Goal: Task Accomplishment & Management: Complete application form

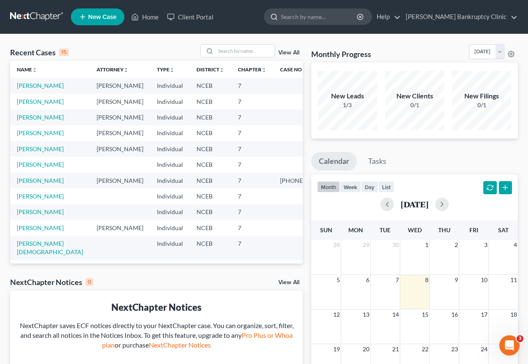
click at [339, 17] on input "search" at bounding box center [319, 17] width 77 height 16
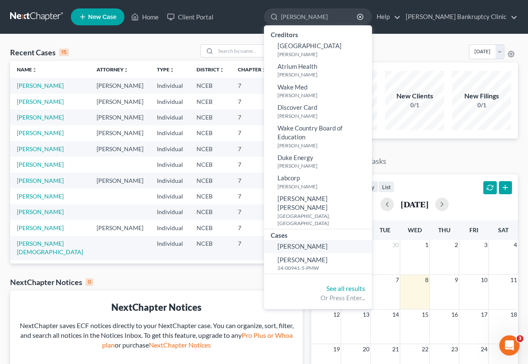
type input "[PERSON_NAME]"
click at [328, 242] on span "[PERSON_NAME]" at bounding box center [303, 246] width 50 height 8
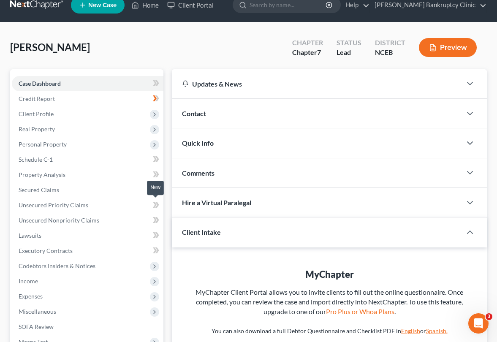
scroll to position [16, 0]
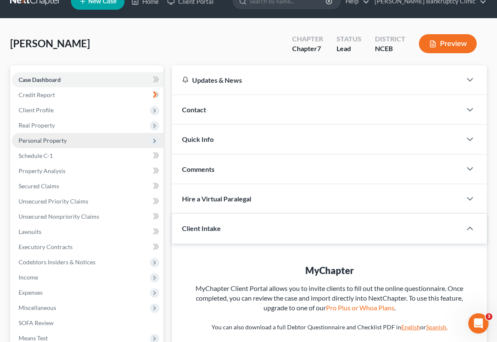
click at [103, 137] on span "Personal Property" at bounding box center [87, 140] width 151 height 15
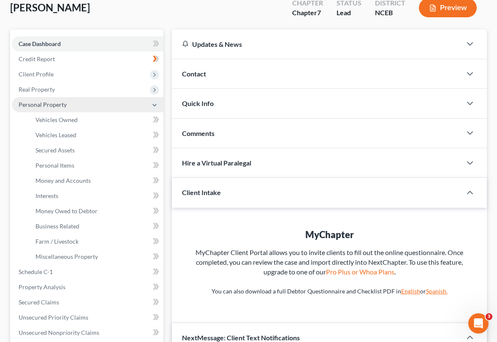
scroll to position [53, 0]
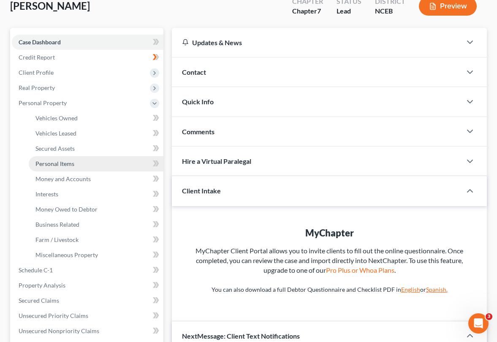
click at [98, 160] on link "Personal Items" at bounding box center [96, 163] width 135 height 15
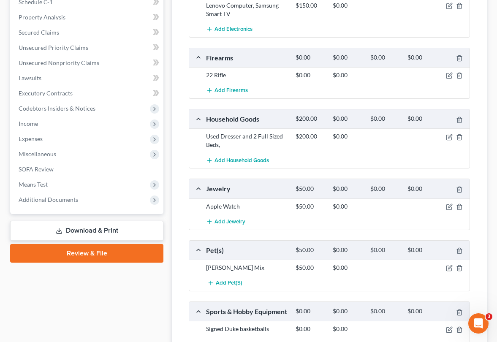
scroll to position [322, 0]
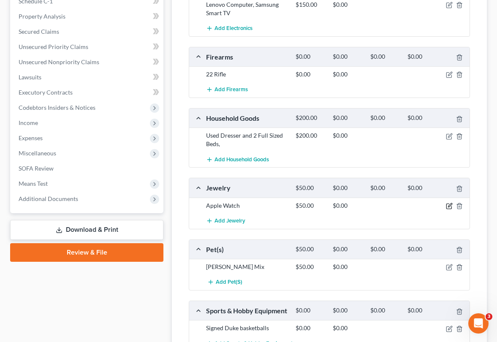
click at [446, 206] on icon "button" at bounding box center [448, 206] width 5 height 5
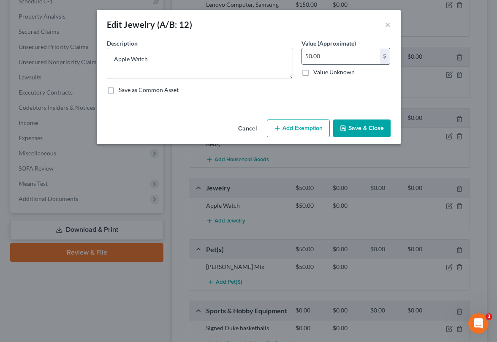
click at [311, 55] on input "50.00" at bounding box center [341, 56] width 78 height 16
type input "30.00"
click at [362, 124] on button "Save & Close" at bounding box center [361, 128] width 57 height 18
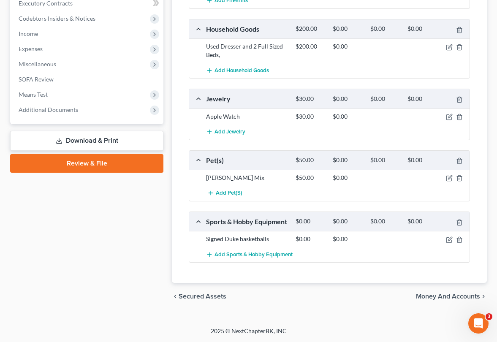
scroll to position [415, 0]
click at [447, 243] on icon "button" at bounding box center [449, 239] width 7 height 7
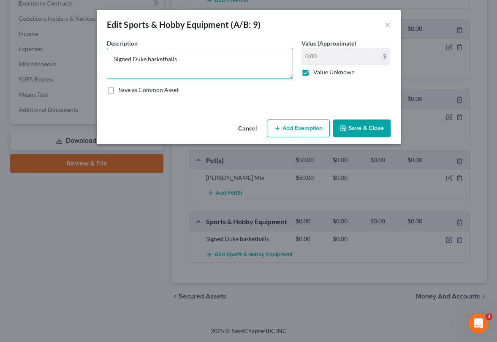
click at [116, 57] on textarea "Signed Duke basketballs" at bounding box center [200, 63] width 186 height 31
click at [114, 59] on textarea "Signed Duke basketballs" at bounding box center [200, 63] width 186 height 31
type textarea "2 Signed Duke basketballs"
click at [313, 72] on label "Value Unknown" at bounding box center [333, 72] width 41 height 8
click at [316, 72] on input "Value Unknown" at bounding box center [318, 70] width 5 height 5
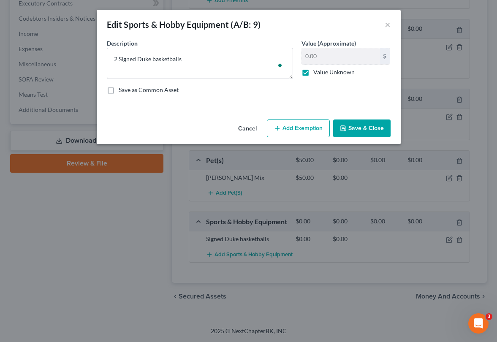
checkbox input "false"
click at [318, 56] on input "0.00" at bounding box center [341, 56] width 78 height 16
click at [324, 86] on div "Save as Common Asset" at bounding box center [249, 90] width 284 height 8
click at [317, 57] on input "200" at bounding box center [341, 56] width 78 height 16
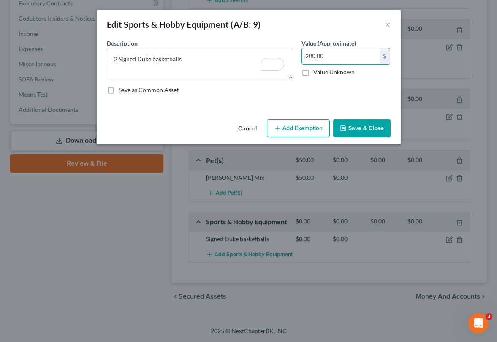
type input "200.00"
click at [364, 127] on button "Save & Close" at bounding box center [361, 128] width 57 height 18
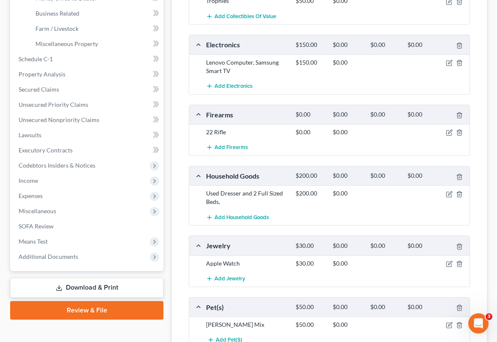
scroll to position [263, 0]
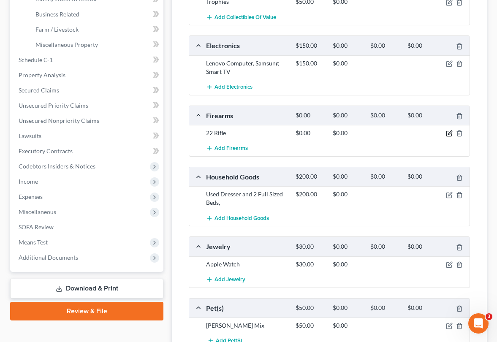
click at [448, 133] on icon "button" at bounding box center [449, 133] width 7 height 7
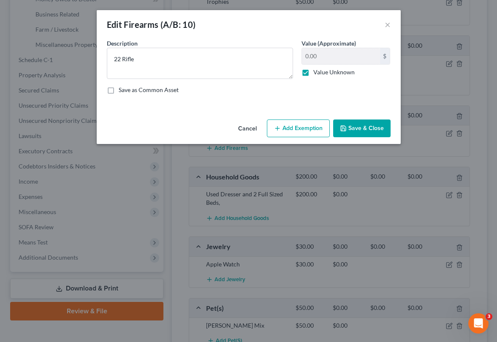
click at [313, 72] on label "Value Unknown" at bounding box center [333, 72] width 41 height 8
click at [316, 72] on input "Value Unknown" at bounding box center [318, 70] width 5 height 5
checkbox input "false"
click at [314, 56] on input "0.00" at bounding box center [341, 56] width 78 height 16
type input "50.00"
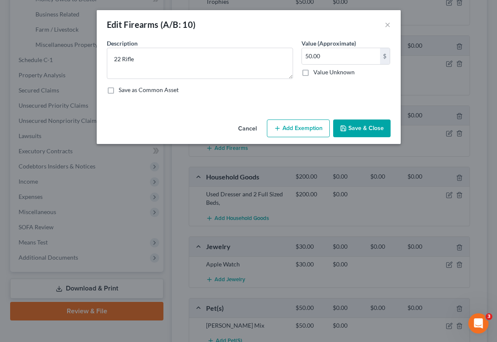
click at [359, 130] on button "Save & Close" at bounding box center [361, 128] width 57 height 18
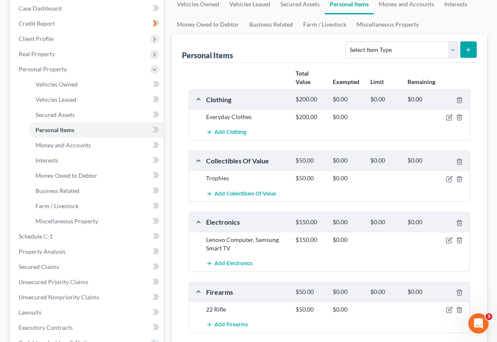
scroll to position [27, 0]
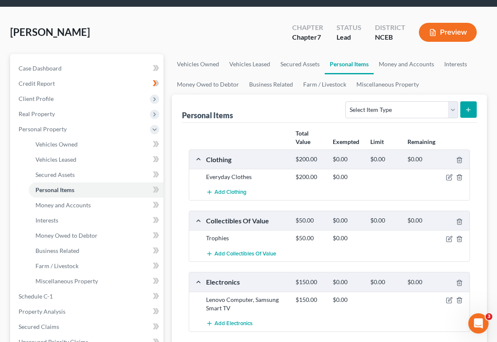
click at [443, 181] on div "Everyday Clothes $200.00 $0.00" at bounding box center [329, 177] width 280 height 16
click at [448, 180] on icon "button" at bounding box center [448, 177] width 5 height 5
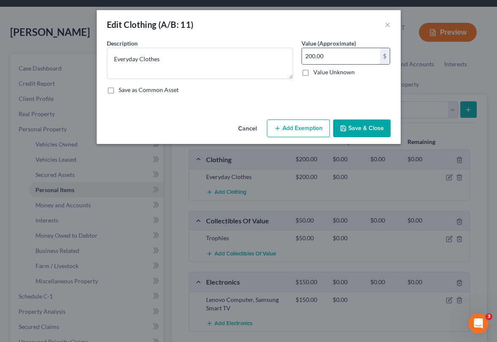
click at [313, 58] on input "200.00" at bounding box center [341, 56] width 78 height 16
click at [350, 124] on button "Save & Close" at bounding box center [361, 128] width 57 height 18
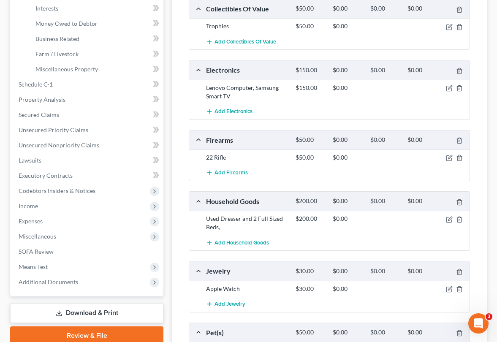
scroll to position [238, 0]
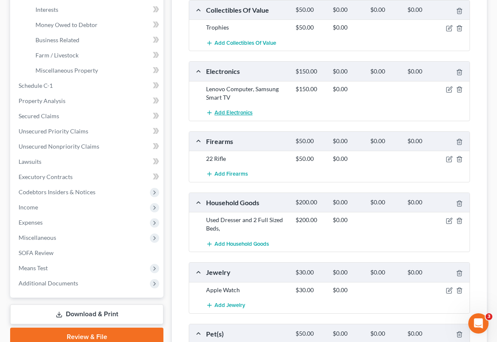
click at [230, 114] on span "Add Electronics" at bounding box center [233, 112] width 38 height 7
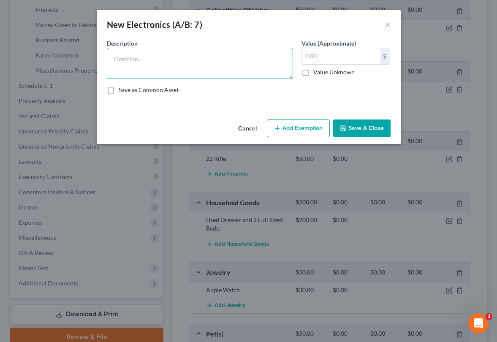
click at [218, 55] on textarea at bounding box center [200, 63] width 186 height 31
type textarea "s"
type textarea "Soundbar"
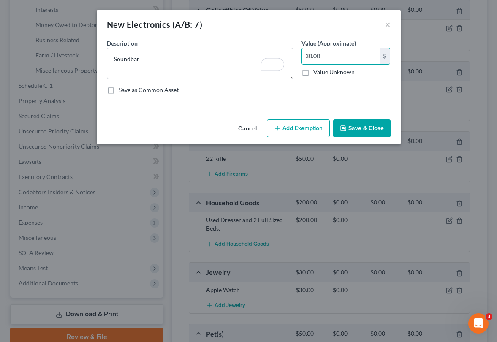
type input "30.00"
click at [359, 127] on button "Save & Close" at bounding box center [361, 128] width 57 height 18
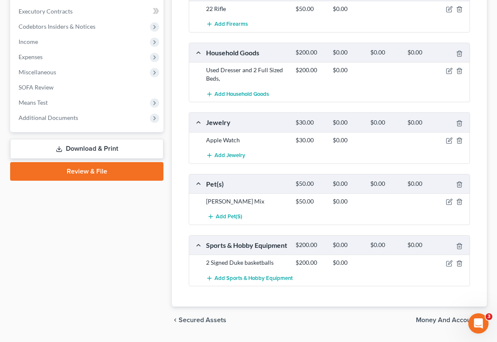
scroll to position [405, 0]
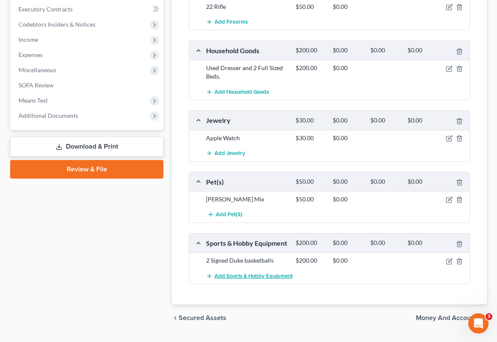
click at [258, 279] on span "Add Sports & Hobby Equipment" at bounding box center [253, 276] width 78 height 7
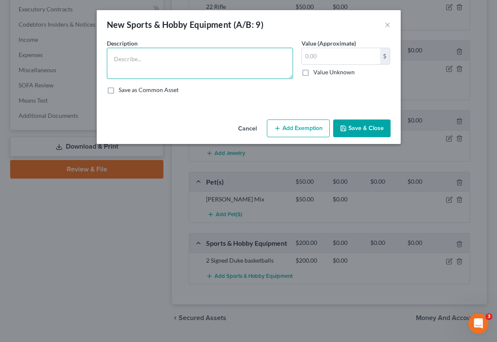
click at [214, 65] on textarea at bounding box center [200, 63] width 186 height 31
type textarea "Fishing equipment"
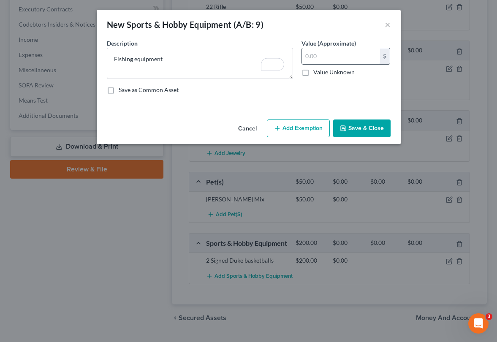
click at [309, 63] on input "text" at bounding box center [341, 56] width 78 height 16
type input "100.00"
click at [365, 133] on button "Save & Close" at bounding box center [361, 128] width 57 height 18
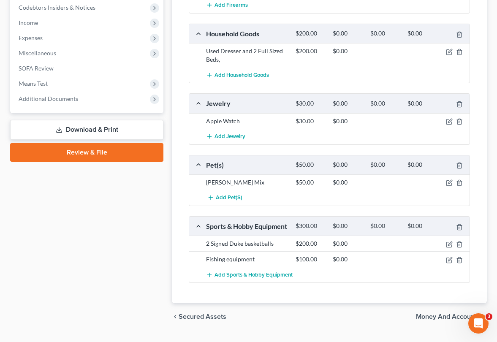
scroll to position [421, 0]
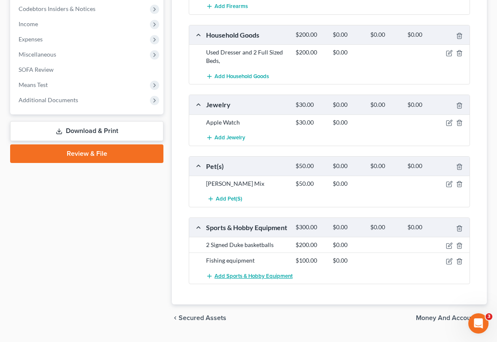
click at [266, 279] on span "Add Sports & Hobby Equipment" at bounding box center [253, 276] width 78 height 7
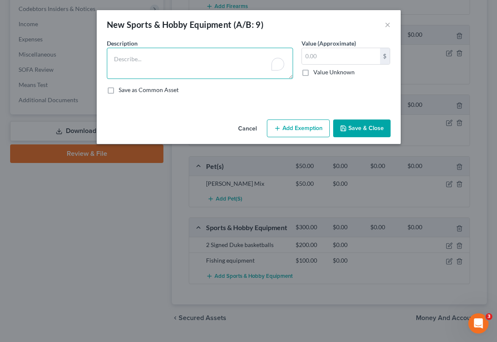
click at [186, 66] on textarea "To enrich screen reader interactions, please activate Accessibility in Grammarl…" at bounding box center [200, 63] width 186 height 31
type textarea "Redskins Signed Pamphlet"
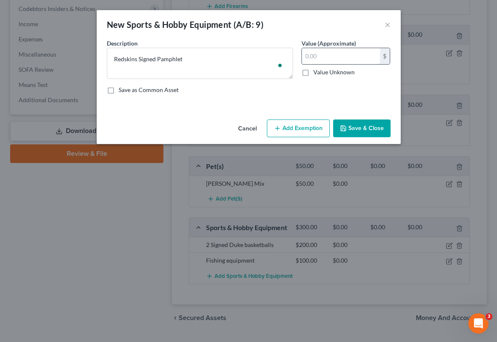
click at [321, 57] on input "text" at bounding box center [341, 56] width 78 height 16
type input "30.00"
click at [370, 129] on button "Save & Close" at bounding box center [361, 128] width 57 height 18
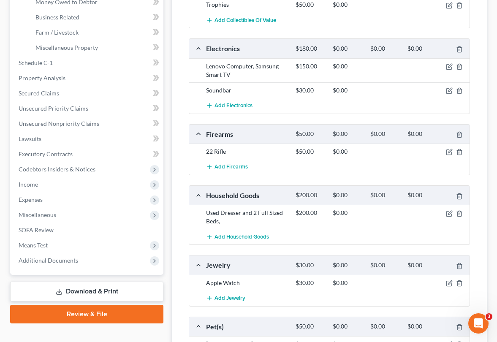
scroll to position [257, 0]
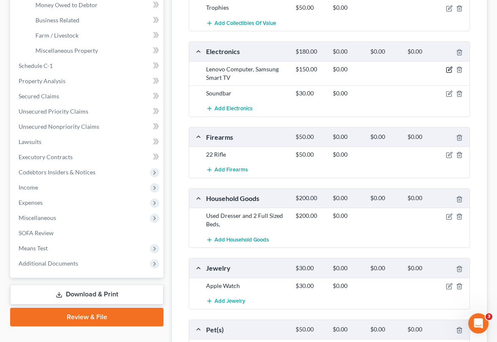
click at [448, 68] on icon "button" at bounding box center [449, 69] width 7 height 7
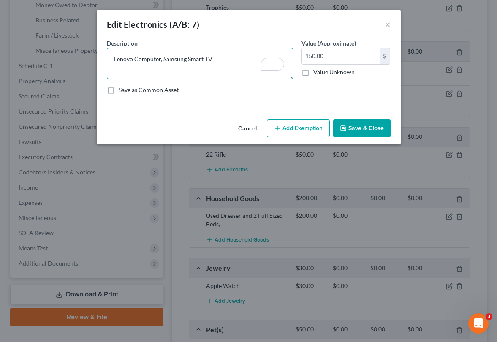
drag, startPoint x: 228, startPoint y: 59, endPoint x: 159, endPoint y: 59, distance: 68.8
click at [159, 59] on textarea "Lenovo Computer, Samsung Smart TV" at bounding box center [200, 63] width 186 height 31
type textarea "Lenovo Computer"
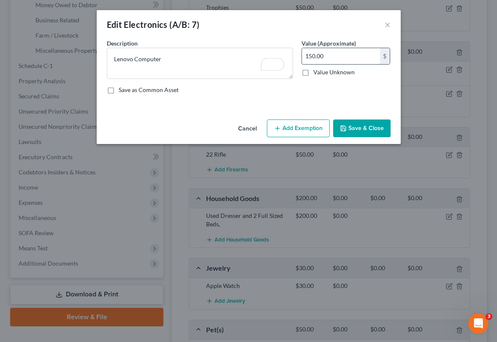
click at [328, 57] on input "150.00" at bounding box center [341, 56] width 78 height 16
type input "100.00"
click at [359, 128] on button "Save & Close" at bounding box center [361, 128] width 57 height 18
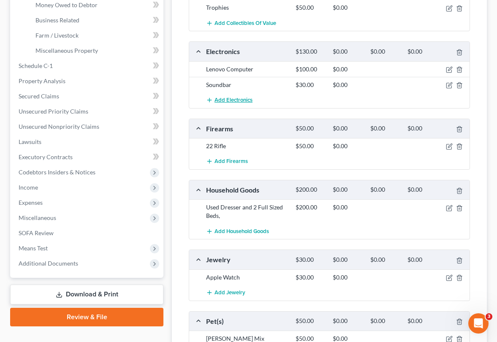
click at [225, 100] on span "Add Electronics" at bounding box center [233, 100] width 38 height 7
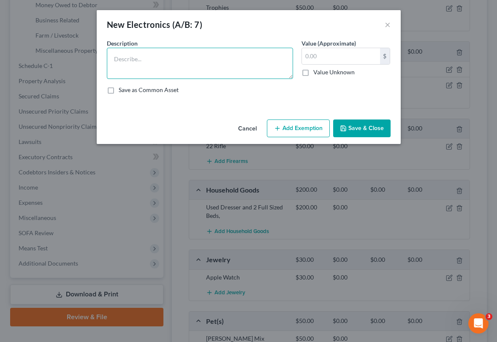
click at [205, 65] on textarea at bounding box center [200, 63] width 186 height 31
paste textarea "→"
type textarea "→"
click at [388, 24] on button "×" at bounding box center [387, 24] width 6 height 10
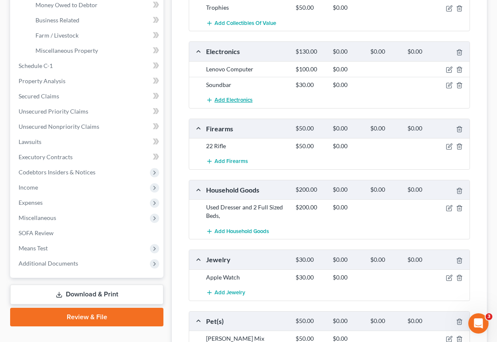
click at [232, 96] on button "Add Electronics" at bounding box center [229, 100] width 46 height 16
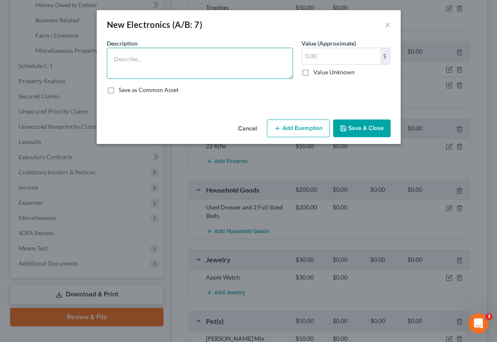
click at [195, 57] on textarea at bounding box center [200, 63] width 186 height 31
type textarea "Samsung TV"
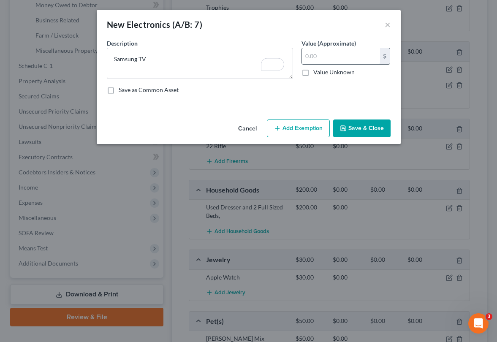
click at [324, 57] on input "text" at bounding box center [341, 56] width 78 height 16
type input "100.00"
click at [367, 130] on button "Save & Close" at bounding box center [361, 128] width 57 height 18
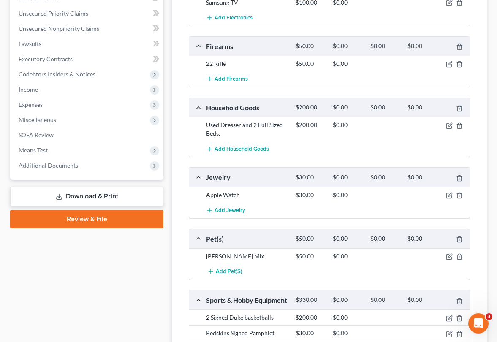
scroll to position [359, 0]
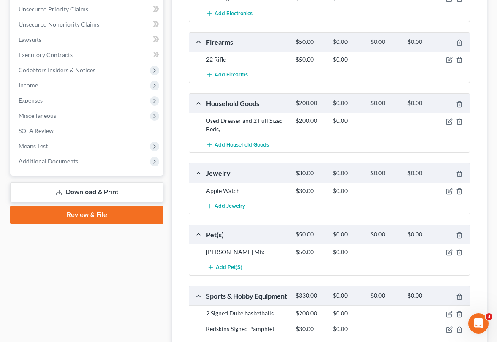
click at [253, 143] on span "Add Household Goods" at bounding box center [241, 144] width 54 height 7
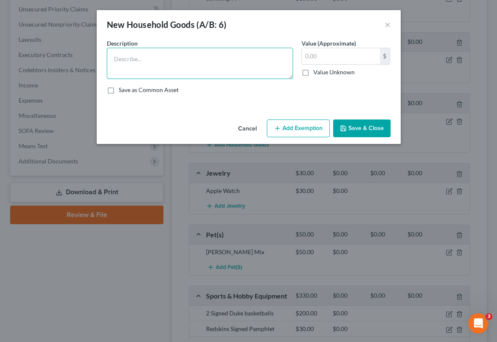
click at [179, 62] on textarea at bounding box center [200, 63] width 186 height 31
click at [388, 23] on button "×" at bounding box center [387, 24] width 6 height 10
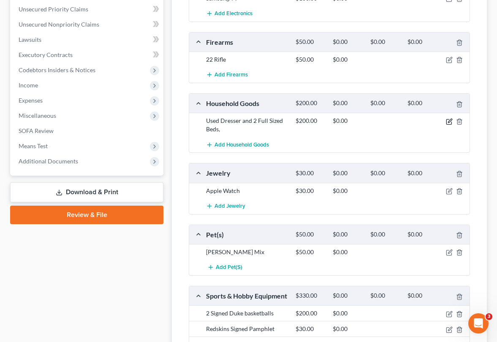
click at [448, 120] on icon "button" at bounding box center [450, 121] width 4 height 4
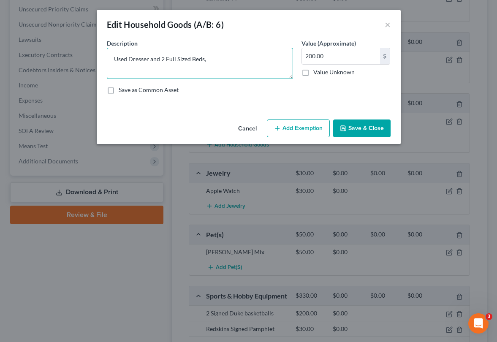
click at [211, 59] on textarea "Used Dresser and 2 Full Sized Beds," at bounding box center [200, 63] width 186 height 31
type textarea "Used Dresser and 2 Full Sized Beds"
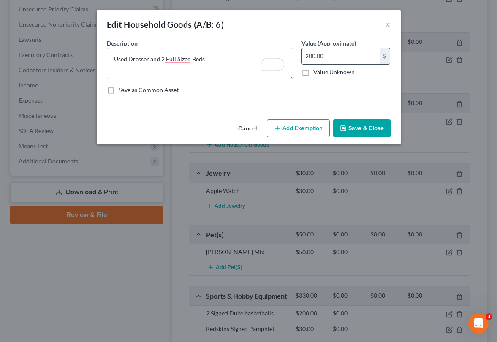
click at [307, 54] on input "200.00" at bounding box center [341, 56] width 78 height 16
type input "300.00"
click at [364, 129] on button "Save & Close" at bounding box center [361, 128] width 57 height 18
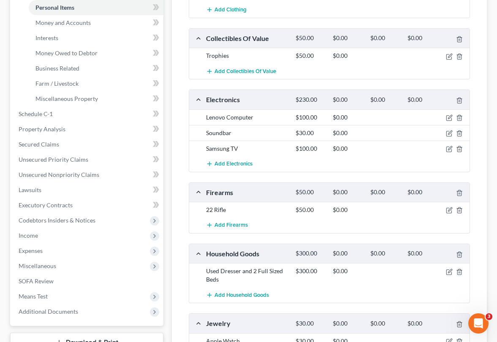
scroll to position [189, 0]
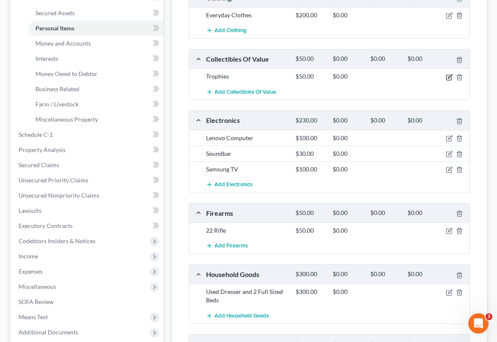
click at [448, 78] on icon "button" at bounding box center [450, 76] width 4 height 4
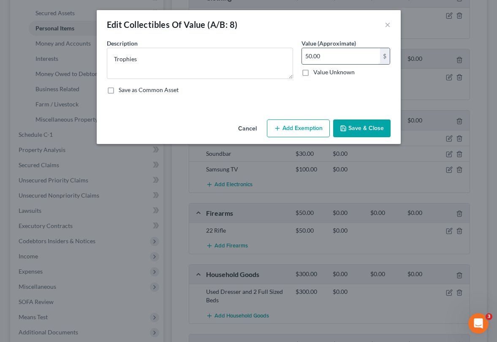
click at [312, 56] on input "50.00" at bounding box center [341, 56] width 78 height 16
type input "30.00"
click at [372, 129] on button "Save & Close" at bounding box center [361, 128] width 57 height 18
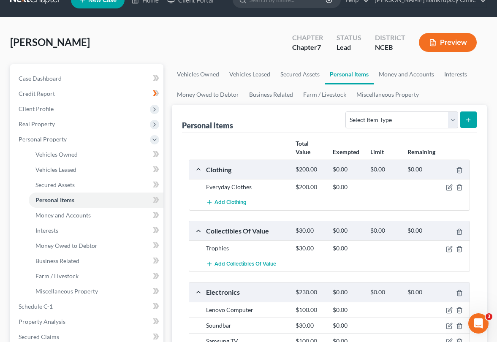
scroll to position [0, 0]
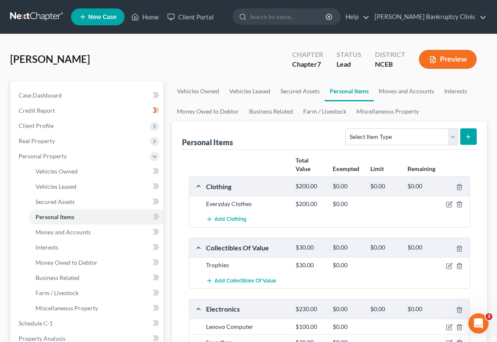
click at [426, 57] on button "Preview" at bounding box center [448, 59] width 58 height 19
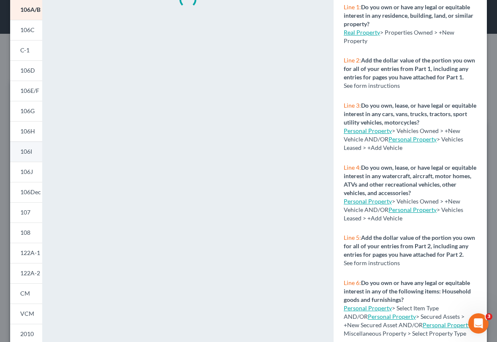
scroll to position [89, 0]
click at [27, 113] on span "106G" at bounding box center [27, 111] width 14 height 7
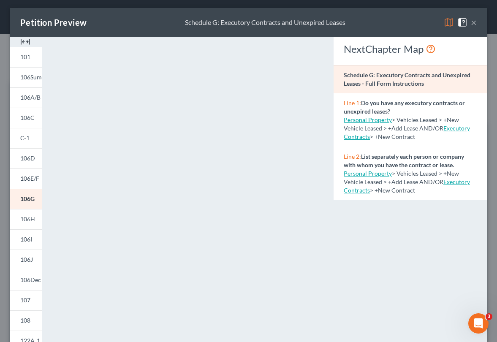
scroll to position [3, 0]
click at [365, 136] on link "Executory Contracts" at bounding box center [406, 132] width 126 height 16
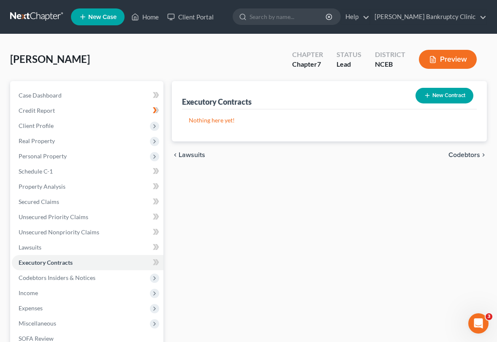
click at [428, 91] on button "New Contract" at bounding box center [444, 96] width 58 height 16
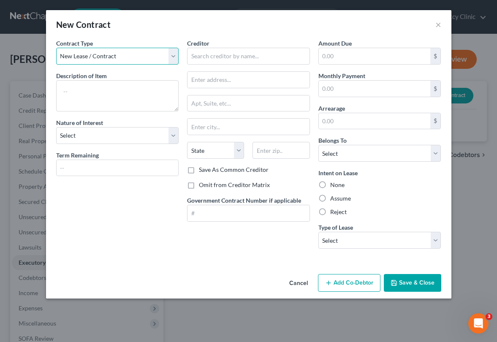
click at [170, 55] on select "New Lease / Contract New Timeshare" at bounding box center [117, 56] width 123 height 17
click at [56, 48] on select "New Lease / Contract New Timeshare" at bounding box center [117, 56] width 123 height 17
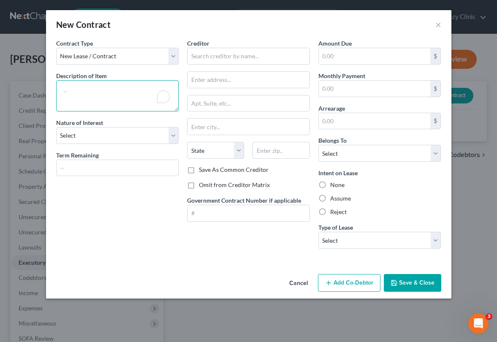
click at [143, 93] on textarea "To enrich screen reader interactions, please activate Accessibility in Grammarl…" at bounding box center [117, 95] width 123 height 31
click at [126, 102] on textarea "To enrich screen reader interactions, please activate Accessibility in Grammarl…" at bounding box center [117, 95] width 123 height 31
type textarea "Residential Rental Contract"
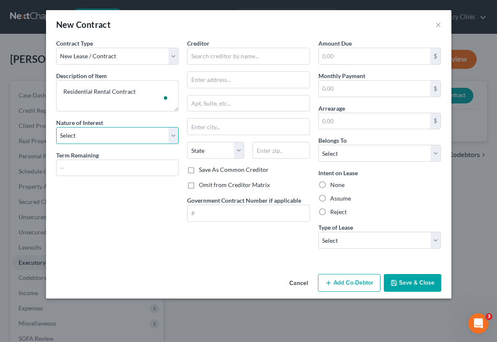
click at [154, 141] on select "Select Purchaser Agent Lessor Lessee" at bounding box center [117, 135] width 123 height 17
select select "3"
click at [56, 127] on select "Select Purchaser Agent Lessor Lessee" at bounding box center [117, 135] width 123 height 17
click at [400, 284] on button "Save & Close" at bounding box center [412, 283] width 57 height 18
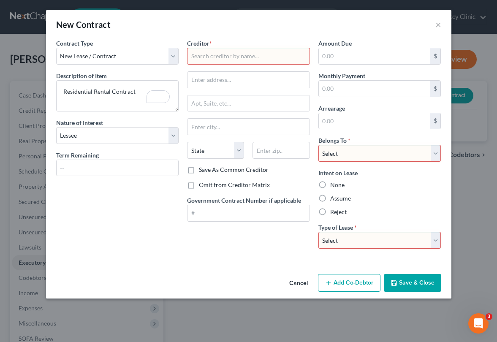
click at [394, 239] on select "Select Real Estate Car Other" at bounding box center [379, 240] width 123 height 17
select select "0"
click at [318, 232] on select "Select Real Estate Car Other" at bounding box center [379, 240] width 123 height 17
click at [426, 155] on select "Select Debtor 1 Only Debtor 2 Only Debtor 1 And Debtor 2 Only At Least One Of T…" at bounding box center [379, 153] width 123 height 17
select select "0"
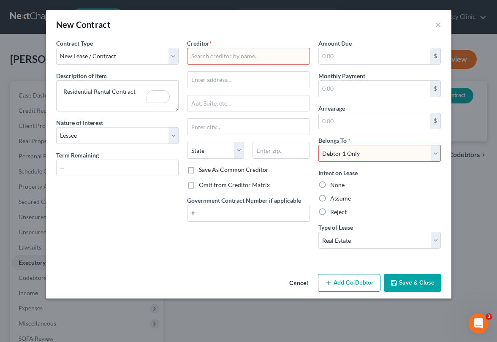
click at [318, 145] on select "Select Debtor 1 Only Debtor 2 Only Debtor 1 And Debtor 2 Only At Least One Of T…" at bounding box center [379, 153] width 123 height 17
click at [289, 55] on input "text" at bounding box center [248, 56] width 123 height 17
type input "TBD"
click at [401, 283] on button "Save & Close" at bounding box center [412, 283] width 57 height 18
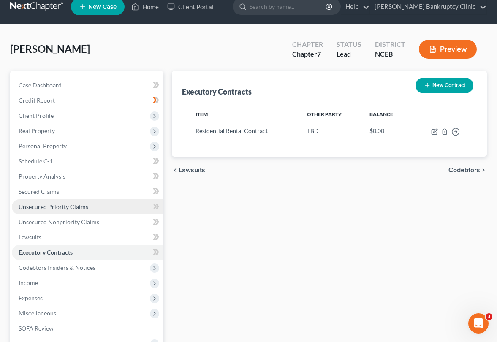
scroll to position [12, 0]
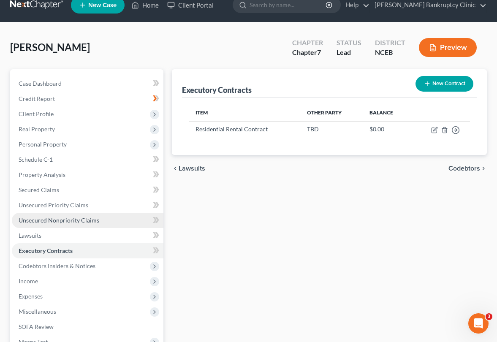
click at [116, 219] on link "Unsecured Nonpriority Claims" at bounding box center [87, 220] width 151 height 15
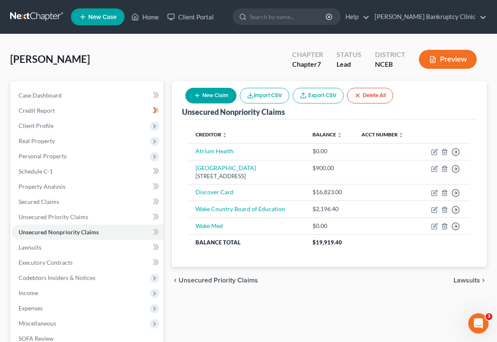
click at [199, 95] on icon "button" at bounding box center [197, 95] width 7 height 7
select select "0"
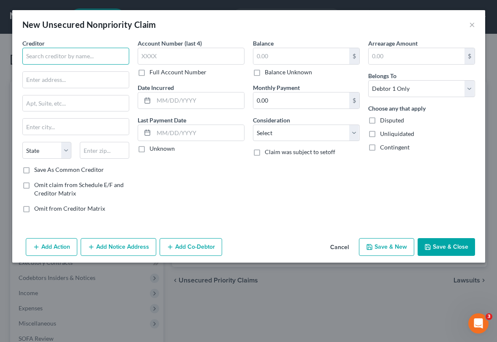
click at [106, 57] on input "text" at bounding box center [75, 56] width 107 height 17
type input "F"
type input "B"
type input "BULLCITY FINANCIAL SOLUTIONS"
click at [79, 78] on input "text" at bounding box center [76, 80] width 106 height 16
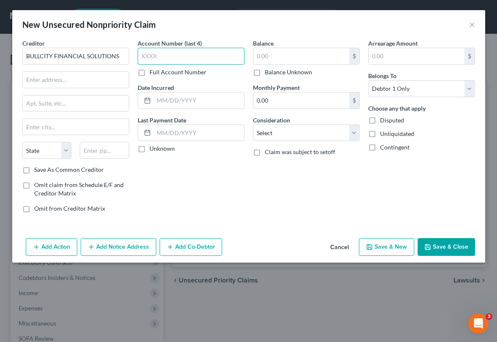
click at [165, 55] on input "text" at bounding box center [191, 56] width 107 height 17
type input "77XX"
click at [149, 70] on label "Full Account Number" at bounding box center [177, 72] width 57 height 8
click at [153, 70] on input "Full Account Number" at bounding box center [155, 70] width 5 height 5
drag, startPoint x: 163, startPoint y: 60, endPoint x: 138, endPoint y: 59, distance: 24.9
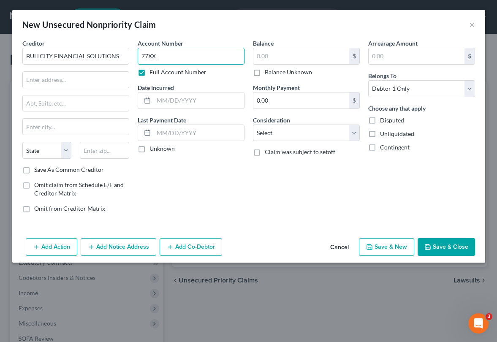
click at [138, 59] on input "77XX" at bounding box center [191, 56] width 107 height 17
type input "219277XX"
click at [166, 101] on input "text" at bounding box center [199, 100] width 90 height 16
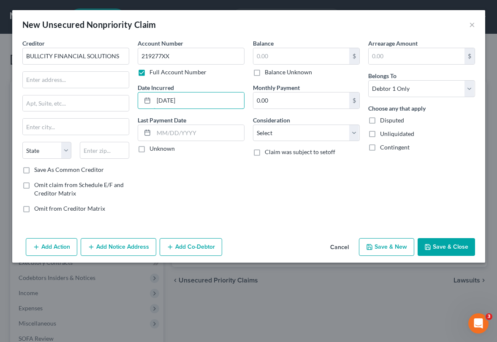
type input "01/04/2024"
click at [395, 56] on input "text" at bounding box center [416, 56] width 96 height 16
click at [302, 62] on input "text" at bounding box center [301, 56] width 96 height 16
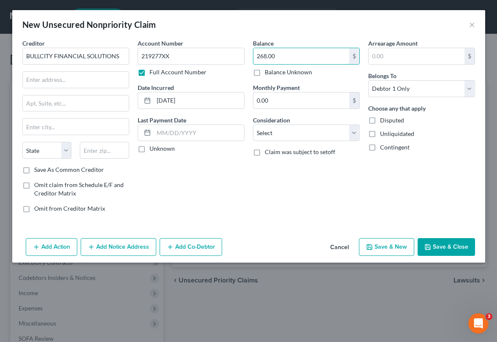
type input "268.00"
click at [390, 57] on input "text" at bounding box center [416, 56] width 96 height 16
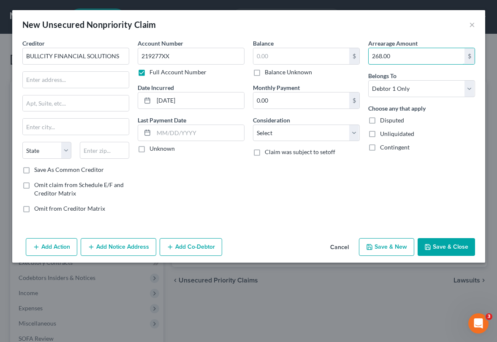
type input "268.00"
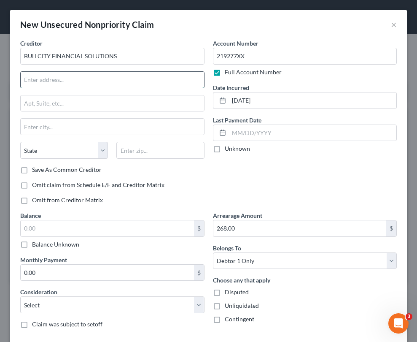
click at [101, 81] on input "text" at bounding box center [113, 80] width 184 height 16
type input "2609 N Duke Street"
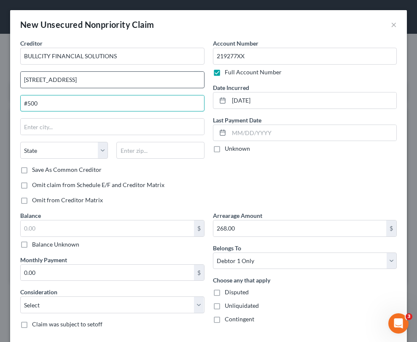
type input "#500"
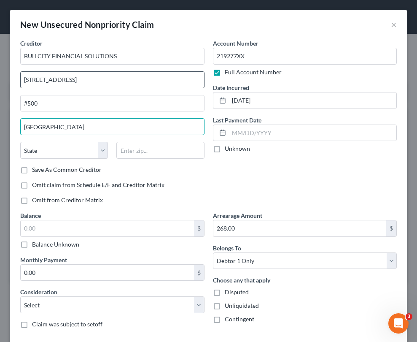
type input "Durham"
select select "28"
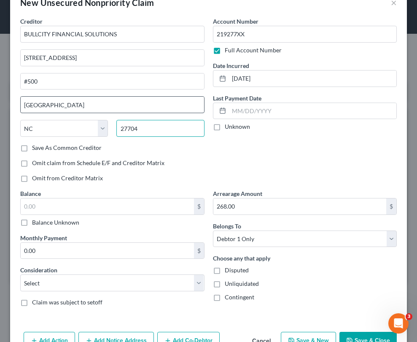
scroll to position [46, 0]
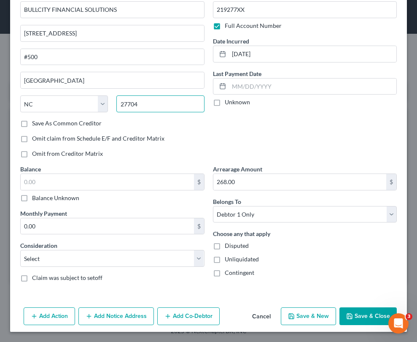
type input "27704"
click at [358, 313] on button "Save & Close" at bounding box center [368, 316] width 57 height 18
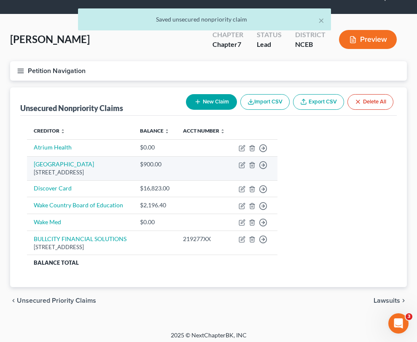
scroll to position [22, 0]
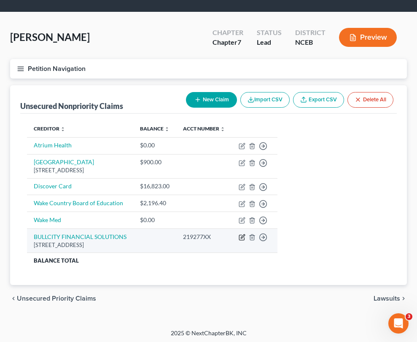
click at [245, 238] on icon "button" at bounding box center [243, 237] width 4 height 4
select select "28"
select select "0"
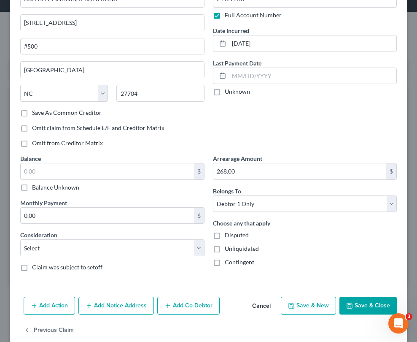
scroll to position [62, 0]
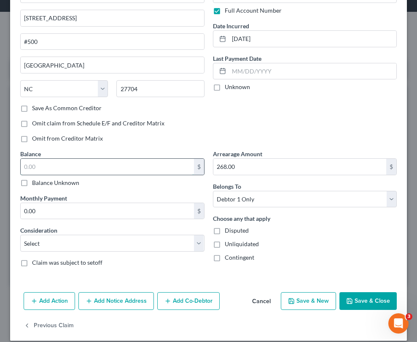
click at [112, 169] on input "text" at bounding box center [107, 167] width 173 height 16
type input "268.00"
drag, startPoint x: 264, startPoint y: 162, endPoint x: 199, endPoint y: 162, distance: 65.4
click at [199, 162] on div "Creditor * BULLCITY FINANCIAL SOLUTIONS 2609 N Duke Street #500 Durham State AL…" at bounding box center [208, 125] width 385 height 296
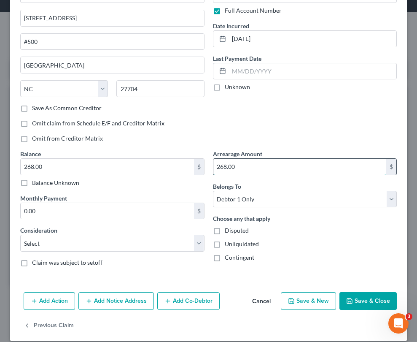
drag, startPoint x: 262, startPoint y: 161, endPoint x: 247, endPoint y: 167, distance: 16.3
click at [247, 167] on input "268.00" at bounding box center [300, 167] width 173 height 16
click at [368, 299] on button "Save & Close" at bounding box center [368, 301] width 57 height 18
type input "0"
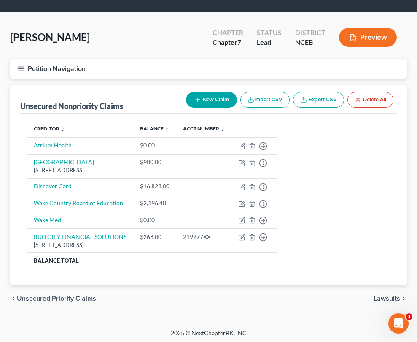
click at [197, 100] on icon "button" at bounding box center [198, 99] width 7 height 7
select select "0"
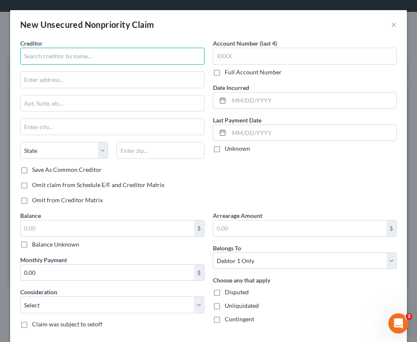
click at [145, 52] on input "text" at bounding box center [112, 56] width 184 height 17
click at [116, 62] on input "text" at bounding box center [112, 56] width 184 height 17
type input "C"
type input "CHILD SUPPORT NORTH CAROLINA"
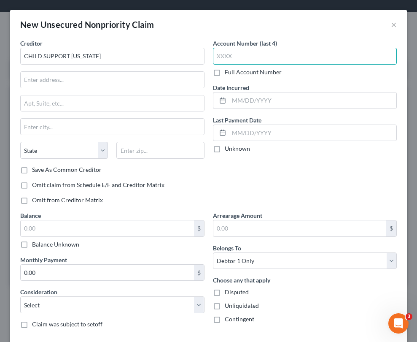
click at [303, 58] on input "text" at bounding box center [305, 56] width 184 height 17
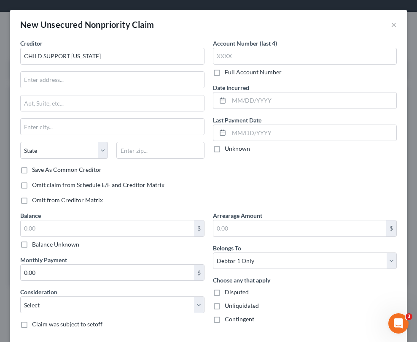
click at [225, 75] on label "Full Account Number" at bounding box center [253, 72] width 57 height 8
click at [228, 73] on input "Full Account Number" at bounding box center [230, 70] width 5 height 5
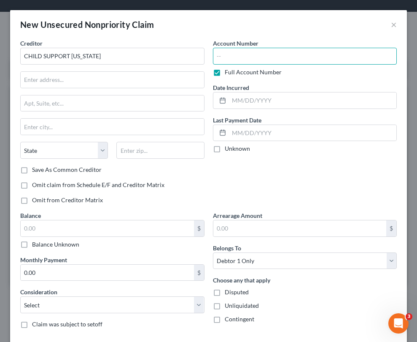
click at [234, 58] on input "text" at bounding box center [305, 56] width 184 height 17
type input "837XXXX"
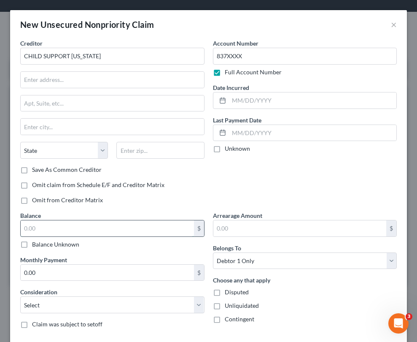
click at [92, 226] on input "text" at bounding box center [107, 228] width 173 height 16
type input "3,291"
click at [257, 98] on input "text" at bounding box center [313, 100] width 168 height 16
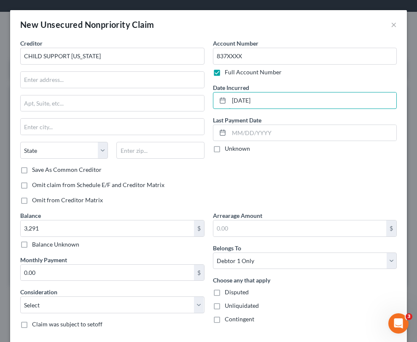
type input "04.01.2024"
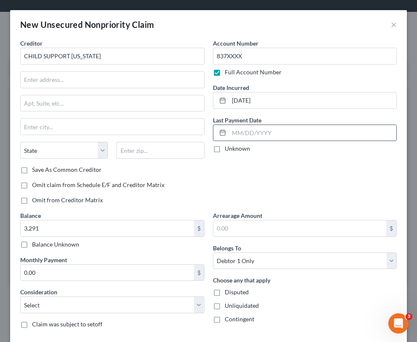
click at [248, 132] on input "text" at bounding box center [313, 133] width 168 height 16
type input "3.22.2023"
click at [98, 80] on input "text" at bounding box center [113, 80] width 184 height 16
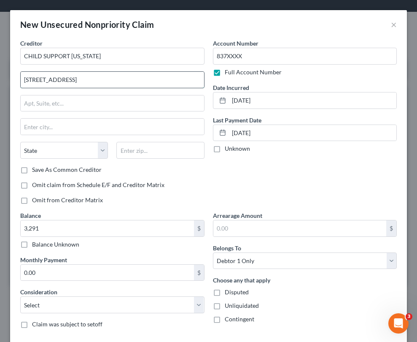
type input "100 E SIX FORKS RD"
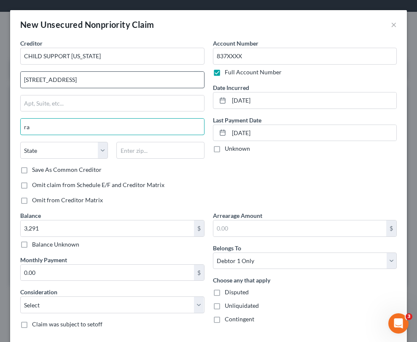
type input "r"
type input "Raleigh"
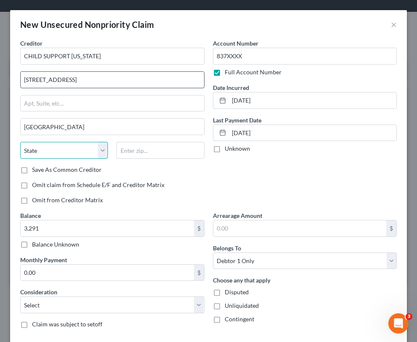
select select "28"
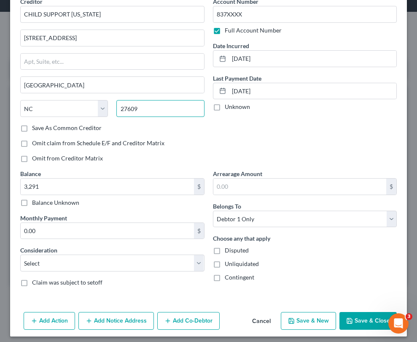
scroll to position [45, 0]
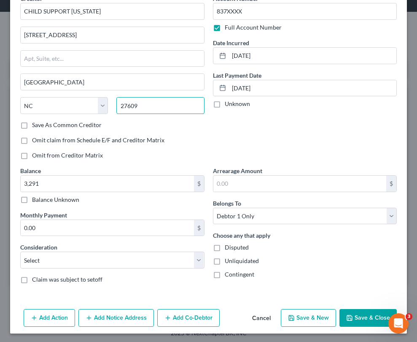
type input "27609"
click at [368, 316] on button "Save & Close" at bounding box center [368, 318] width 57 height 18
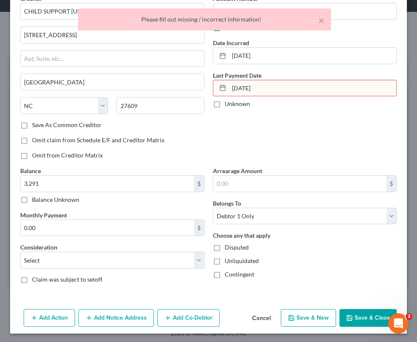
scroll to position [0, 0]
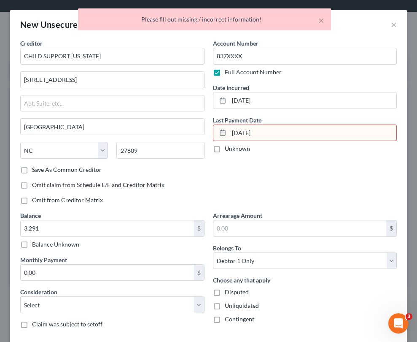
click at [279, 135] on input "3.22.2023" at bounding box center [313, 133] width 168 height 16
drag, startPoint x: 271, startPoint y: 131, endPoint x: 224, endPoint y: 131, distance: 46.8
click at [224, 131] on div "3.22.2023" at bounding box center [305, 132] width 184 height 17
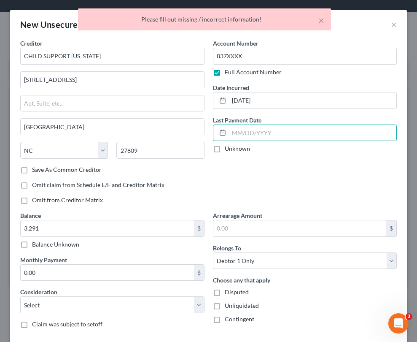
click at [256, 168] on div "Account Number 837XXXX Full Account Number Date Incurred 04.01.2024 Last Paymen…" at bounding box center [305, 125] width 193 height 172
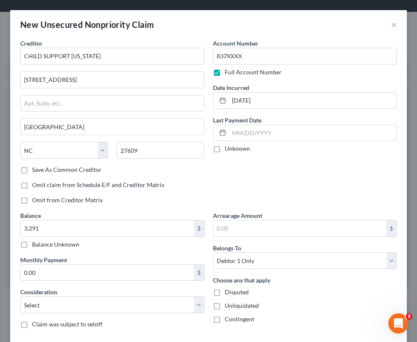
scroll to position [46, 0]
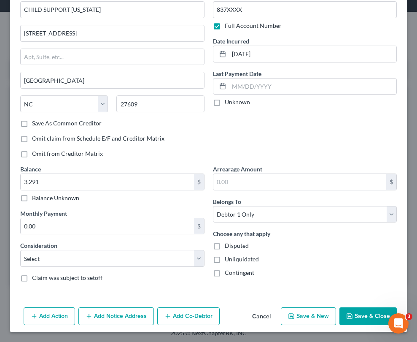
click at [365, 317] on button "Save & Close" at bounding box center [368, 316] width 57 height 18
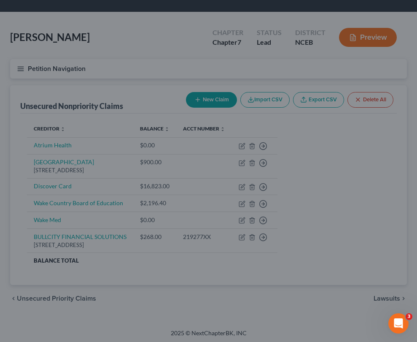
type input "3,291.00"
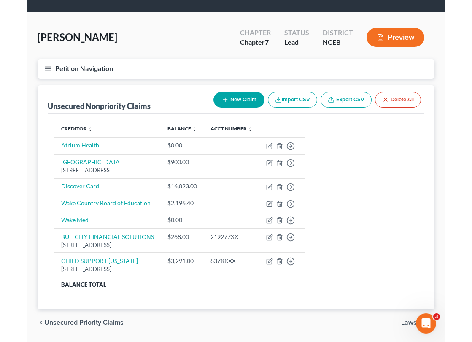
scroll to position [14, 0]
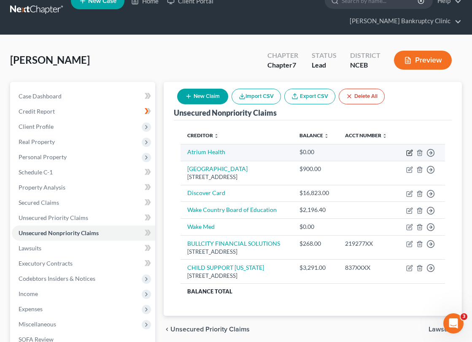
click at [409, 150] on icon "button" at bounding box center [410, 152] width 4 height 4
select select "0"
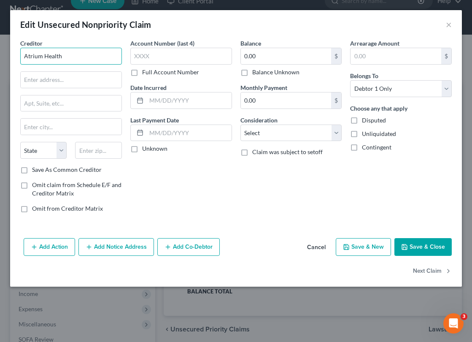
drag, startPoint x: 68, startPoint y: 59, endPoint x: 9, endPoint y: 59, distance: 59.5
click at [9, 59] on div "Edit Unsecured Nonpriority Claim × Creditor * Atrium Health State AL AK AR AZ C…" at bounding box center [236, 171] width 472 height 342
type input "ATRIUM HEALTH"
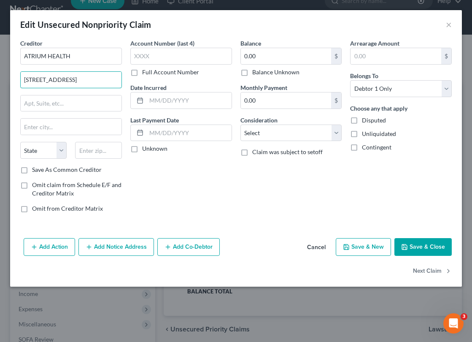
type input "1000 Blythe Blvd"
click at [76, 122] on input "text" at bounding box center [71, 127] width 101 height 16
type input "Charlotte"
select select "28"
type input "28273"
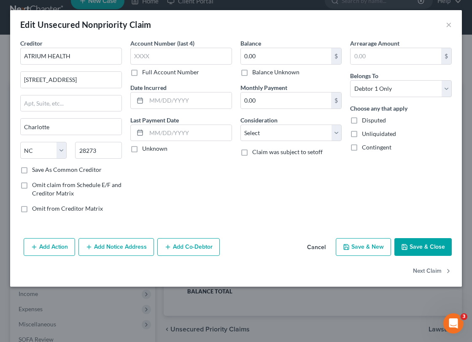
click at [432, 245] on button "Save & Close" at bounding box center [423, 247] width 57 height 18
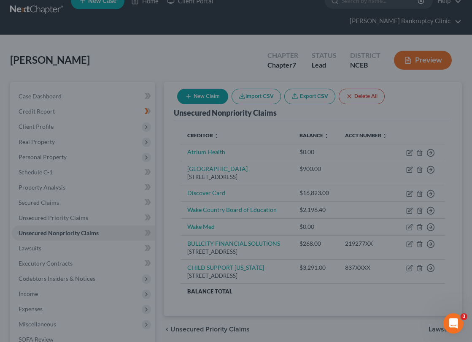
type input "0"
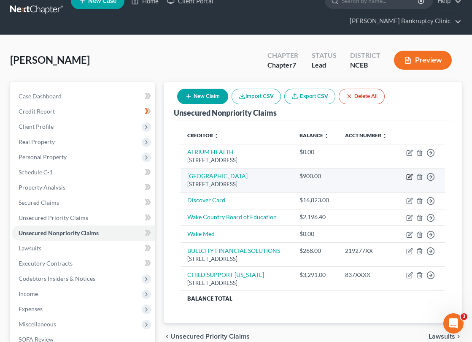
click at [409, 173] on icon "button" at bounding box center [409, 176] width 7 height 7
select select "28"
select select "0"
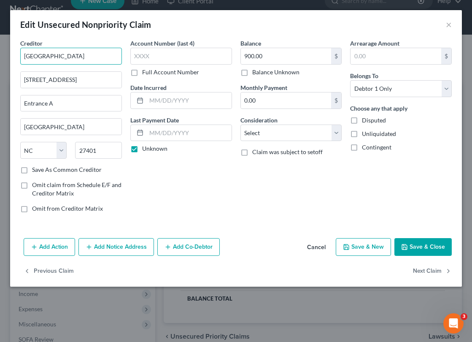
drag, startPoint x: 73, startPoint y: 59, endPoint x: 5, endPoint y: 58, distance: 68.4
click at [5, 58] on div "Edit Unsecured Nonpriority Claim × Creditor * Cone Hospital 1121 N Church Stree…" at bounding box center [236, 171] width 472 height 342
type input "CONE HOSPITAL"
drag, startPoint x: 92, startPoint y: 81, endPoint x: 21, endPoint y: 72, distance: 71.4
click at [21, 73] on input "1121 N Church Street" at bounding box center [71, 80] width 101 height 16
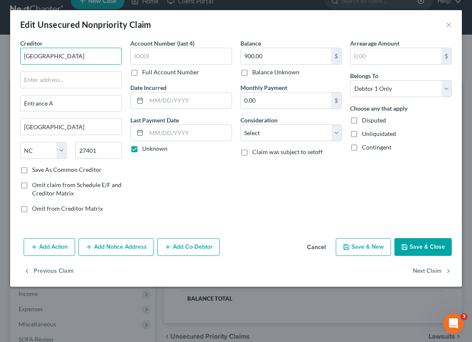
drag, startPoint x: 66, startPoint y: 59, endPoint x: 17, endPoint y: 58, distance: 49.4
click at [17, 58] on div "Creditor * CONE HOSPITAL Entrance A Greensboro State AL AK AR AZ CA CO CT DE DC…" at bounding box center [71, 129] width 110 height 181
type input "Moses H. Cone Memorial Hospital"
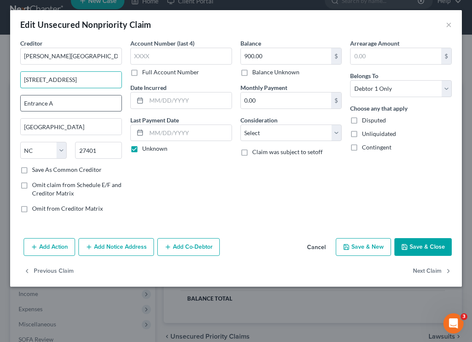
type input "1200 N Elm St."
drag, startPoint x: 70, startPoint y: 102, endPoint x: 5, endPoint y: 100, distance: 65.0
click at [5, 100] on div "Edit Unsecured Nonpriority Claim × Creditor * Moses H. Cone Memorial Hospital 1…" at bounding box center [236, 171] width 472 height 342
click at [409, 249] on button "Save & Close" at bounding box center [423, 247] width 57 height 18
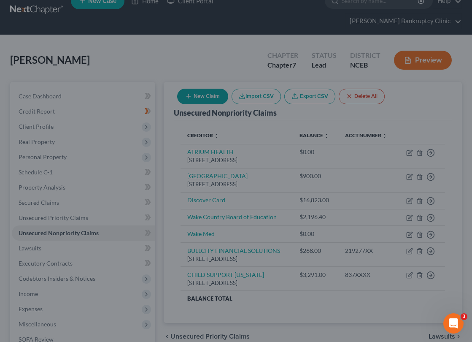
type input "0"
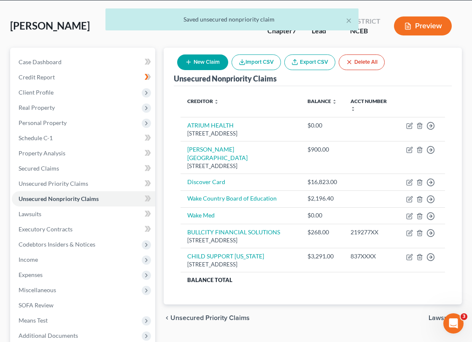
scroll to position [51, 0]
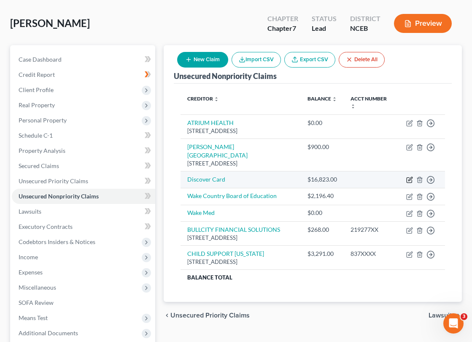
click at [409, 176] on icon "button" at bounding box center [409, 179] width 7 height 7
select select "0"
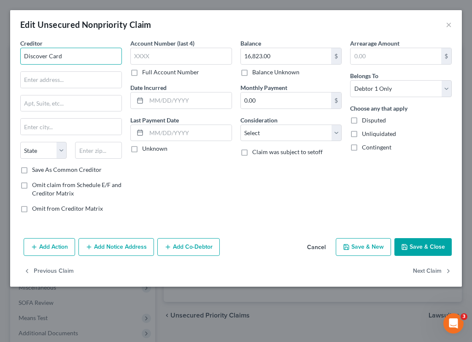
drag, startPoint x: 101, startPoint y: 60, endPoint x: 8, endPoint y: 51, distance: 93.7
click at [8, 51] on div "Edit Unsecured Nonpriority Claim × Creditor * Discover Card State AL AK AR AZ C…" at bounding box center [236, 171] width 472 height 342
type input "DISCOVER CARD"
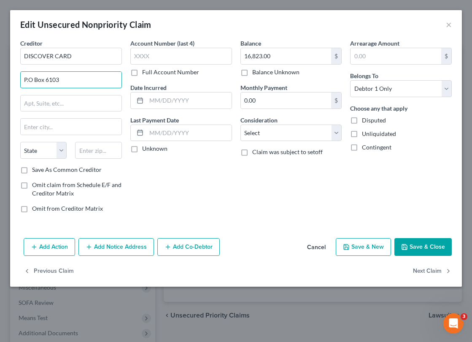
type input "P.O Box 6103"
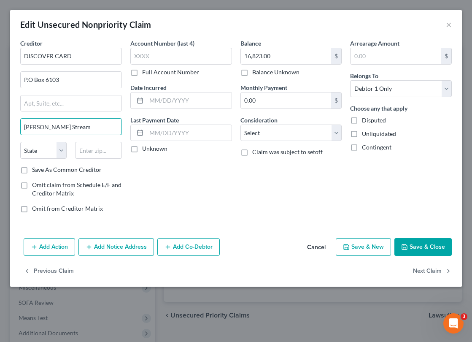
type input "Carol Stream"
select select "14"
type input "60197-6103"
click at [432, 241] on button "Save & Close" at bounding box center [423, 247] width 57 height 18
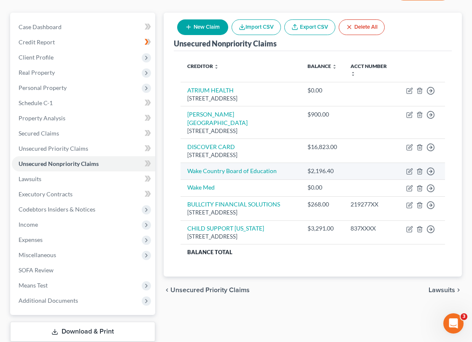
scroll to position [85, 0]
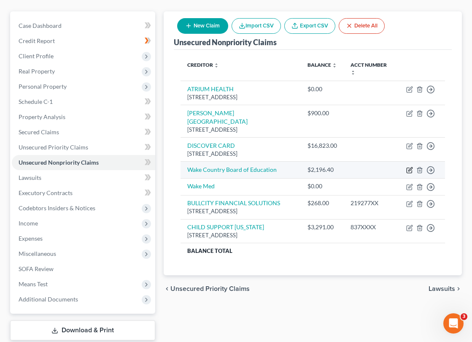
click at [409, 167] on icon "button" at bounding box center [409, 170] width 7 height 7
select select "0"
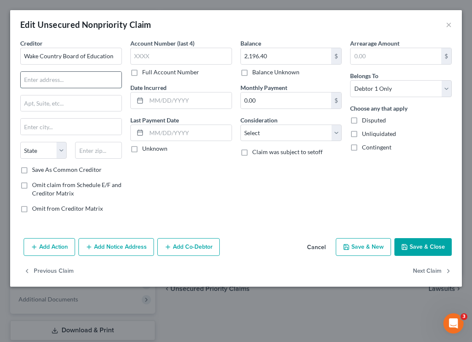
click at [94, 78] on input "text" at bounding box center [71, 80] width 101 height 16
type input "Post Office Box 1151"
click at [50, 98] on input "text" at bounding box center [71, 103] width 101 height 16
drag, startPoint x: 87, startPoint y: 78, endPoint x: 23, endPoint y: 78, distance: 63.7
click at [23, 78] on input "Post Office Box 1151" at bounding box center [71, 80] width 101 height 16
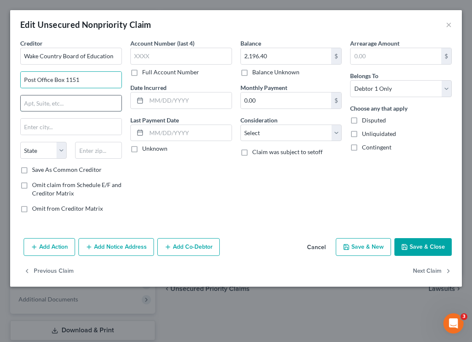
click at [31, 106] on input "text" at bounding box center [71, 103] width 101 height 16
type input "R"
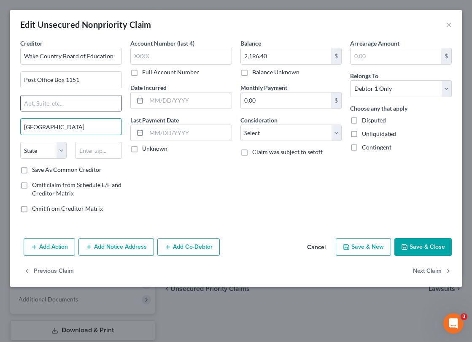
type input "Raleigh"
select select "28"
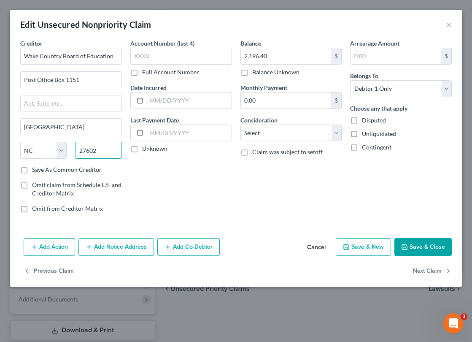
type input "27602"
click at [432, 249] on button "Save & Close" at bounding box center [423, 247] width 57 height 18
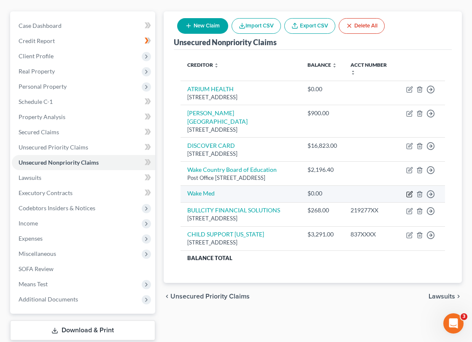
click at [411, 191] on icon "button" at bounding box center [409, 194] width 7 height 7
select select "0"
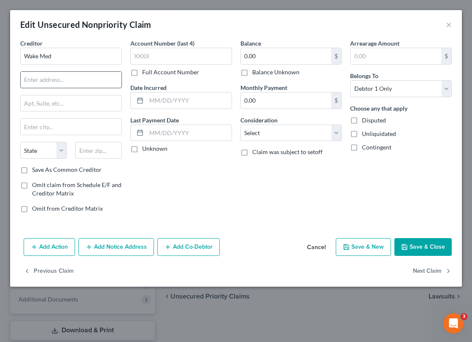
click at [86, 83] on input "text" at bounding box center [71, 80] width 101 height 16
click at [56, 80] on input "3000" at bounding box center [71, 80] width 101 height 16
type input "3000 New Bern Avenue"
type input "Raleigh"
select select "28"
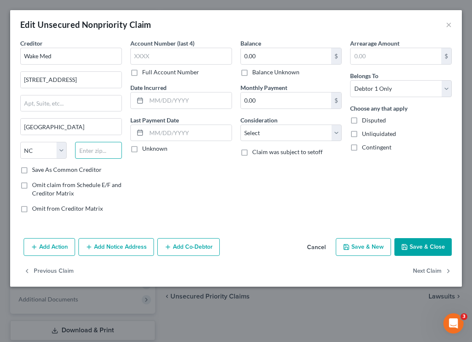
click at [98, 146] on input "text" at bounding box center [98, 150] width 46 height 17
type input "27610"
click at [434, 251] on button "Save & Close" at bounding box center [423, 247] width 57 height 18
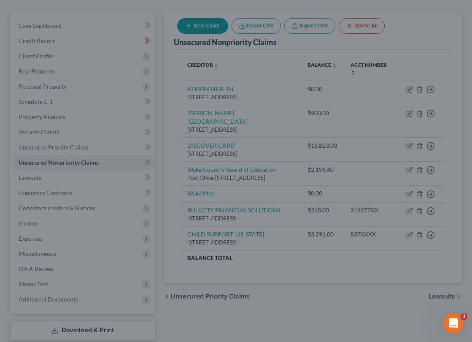
type input "0"
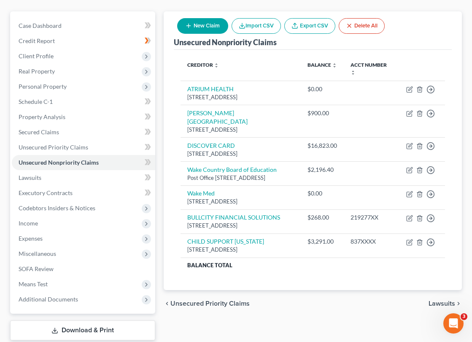
click at [191, 22] on icon "button" at bounding box center [188, 25] width 7 height 7
select select "0"
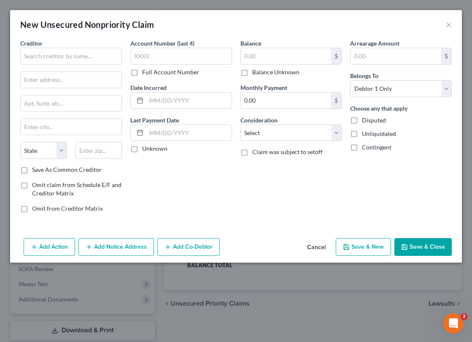
click at [92, 68] on div "Creditor * State AL AK AR AZ CA CO CT DE DC FL GA GU HI ID IL IN IA KS KY LA ME…" at bounding box center [71, 102] width 102 height 127
click at [90, 58] on input "text" at bounding box center [71, 56] width 102 height 17
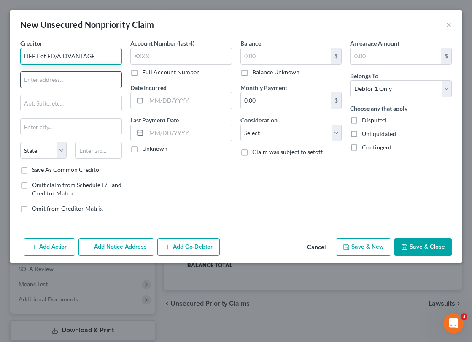
type input "DEPT of ED/AIDVANTAGE"
click at [88, 80] on input "text" at bounding box center [71, 80] width 101 height 16
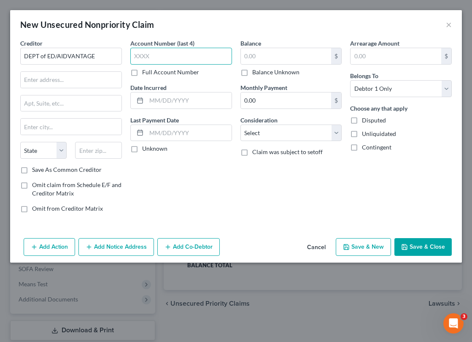
click at [192, 59] on input "text" at bounding box center [181, 56] width 102 height 17
click at [142, 75] on label "Full Account Number" at bounding box center [170, 72] width 57 height 8
click at [146, 73] on input "Full Account Number" at bounding box center [148, 70] width 5 height 5
click at [149, 55] on input "text" at bounding box center [181, 56] width 102 height 17
paste input "0XXXXXXXXXXXXXXXXX"
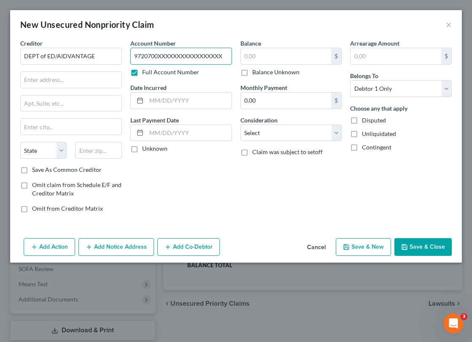
click at [158, 57] on input "9720700XXXXXXXXXXXXXXXXX" at bounding box center [181, 56] width 102 height 17
type input "972070XXXXXXXXXXXXXXXXX"
click at [286, 52] on input "text" at bounding box center [286, 56] width 91 height 16
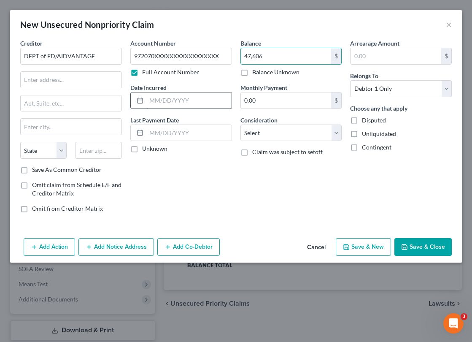
type input "47,606"
click at [200, 103] on input "text" at bounding box center [188, 100] width 85 height 16
type input "03/11/2015"
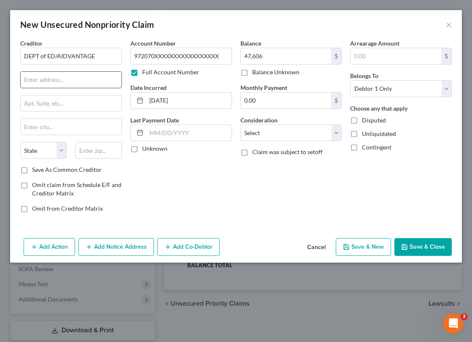
click at [55, 78] on input "text" at bounding box center [71, 80] width 101 height 16
paste input "300001,"
type input "PO BOX 300001"
type input "Greenville"
select select "45"
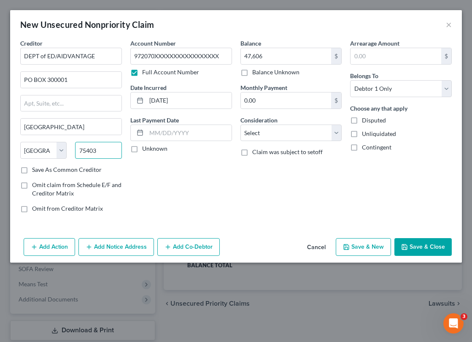
type input "75403"
click at [441, 242] on button "Save & Close" at bounding box center [423, 247] width 57 height 18
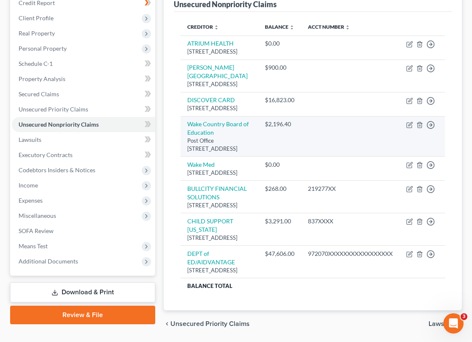
scroll to position [119, 0]
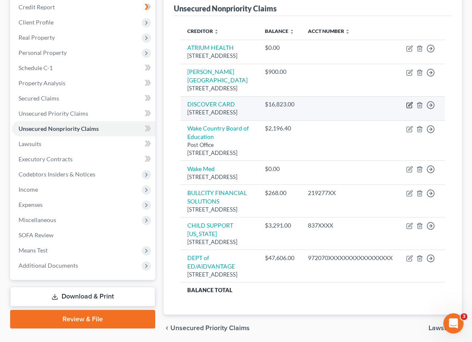
click at [409, 106] on icon "button" at bounding box center [410, 104] width 4 height 4
select select "14"
select select "0"
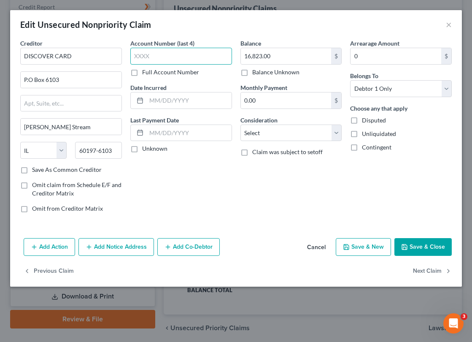
click at [195, 58] on input "text" at bounding box center [181, 56] width 102 height 17
paste input "6011"
paste input "text"
type input "6011"
click at [142, 73] on label "Full Account Number" at bounding box center [170, 72] width 57 height 8
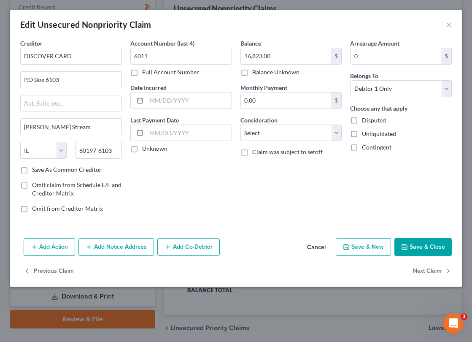
click at [146, 73] on input "Full Account Number" at bounding box center [148, 70] width 5 height 5
drag, startPoint x: 151, startPoint y: 61, endPoint x: 135, endPoint y: 59, distance: 16.2
click at [135, 59] on input "6011" at bounding box center [181, 56] width 102 height 17
paste input "1100XXXXXXXXXX"
click at [135, 57] on input "1100XXXXXXXXXX" at bounding box center [181, 56] width 102 height 17
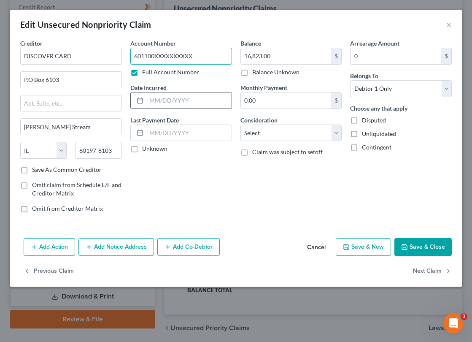
type input "601100XXXXXXXXXX"
click at [159, 100] on input "text" at bounding box center [188, 100] width 85 height 16
type input "02/16/2020"
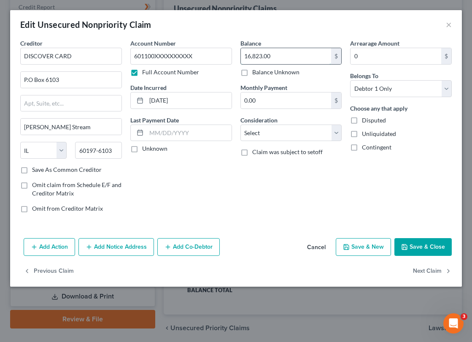
drag, startPoint x: 304, startPoint y: 57, endPoint x: 277, endPoint y: 58, distance: 27.5
click at [277, 58] on input "16,823.00" at bounding box center [286, 56] width 91 height 16
click at [431, 248] on button "Save & Close" at bounding box center [423, 247] width 57 height 18
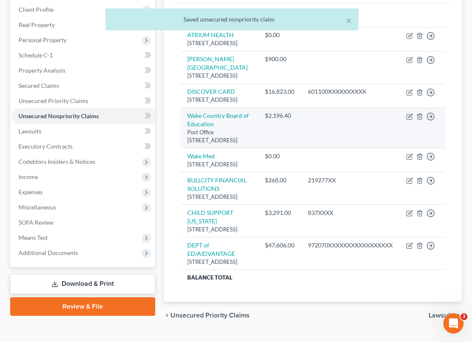
scroll to position [132, 0]
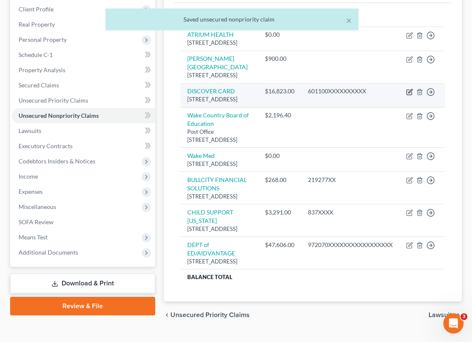
click at [409, 89] on icon "button" at bounding box center [409, 92] width 7 height 7
select select "14"
select select "0"
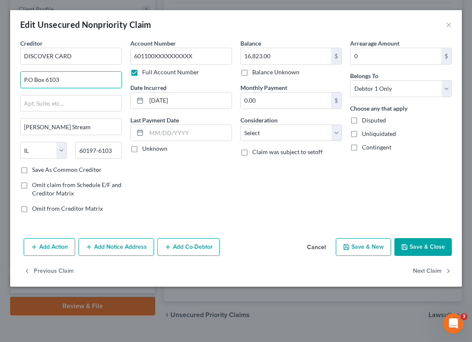
drag, startPoint x: 67, startPoint y: 76, endPoint x: 4, endPoint y: 76, distance: 62.9
click at [4, 76] on div "Edit Unsecured Nonpriority Claim × Creditor * DISCOVER CARD P.O Box 6103 Carol …" at bounding box center [236, 171] width 472 height 342
click at [78, 79] on input "P.O Box 6103" at bounding box center [71, 80] width 101 height 16
type input "P.O Box 30939"
type input "Salt Lake City"
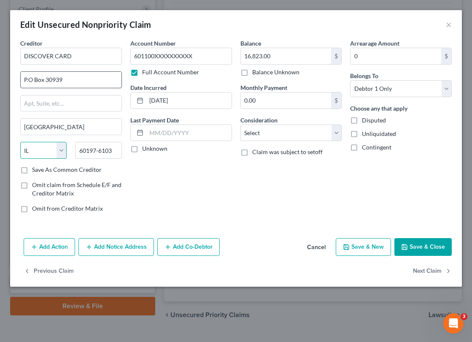
select select "46"
type input "84130"
click at [423, 240] on button "Save & Close" at bounding box center [423, 247] width 57 height 18
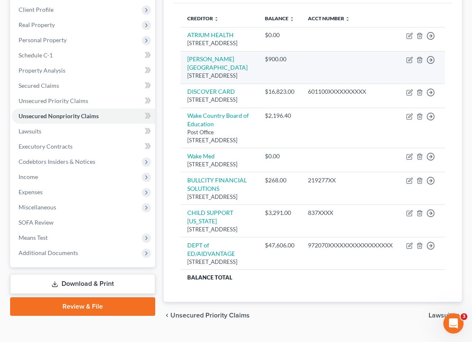
scroll to position [0, 0]
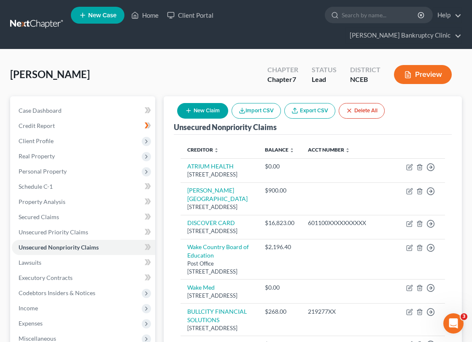
click at [192, 103] on button "New Claim" at bounding box center [202, 111] width 51 height 16
select select "0"
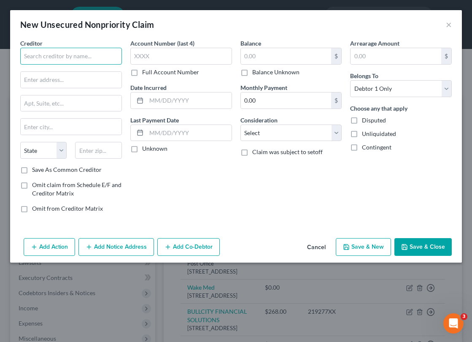
click at [78, 54] on input "text" at bounding box center [71, 56] width 102 height 17
type input "MACYS/CITIBANK NA"
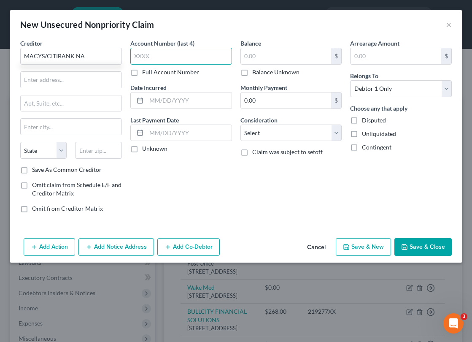
click at [172, 53] on input "text" at bounding box center [181, 56] width 102 height 17
click at [142, 71] on label "Full Account Number" at bounding box center [170, 72] width 57 height 8
click at [146, 71] on input "Full Account Number" at bounding box center [148, 70] width 5 height 5
click at [166, 56] on input "text" at bounding box center [181, 56] width 102 height 17
paste input "428140XXXXXX"
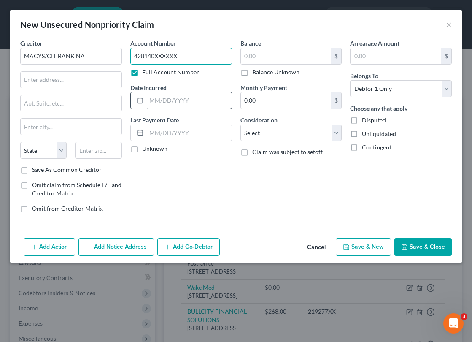
type input "428140XXXXXX"
click at [193, 99] on input "text" at bounding box center [188, 100] width 85 height 16
type input "01/03/2011"
click at [322, 243] on button "Cancel" at bounding box center [316, 247] width 32 height 17
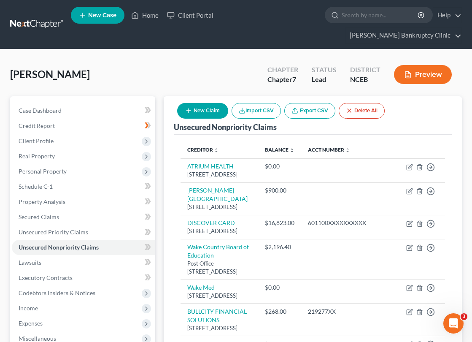
click at [189, 107] on icon "button" at bounding box center [188, 110] width 7 height 7
select select "0"
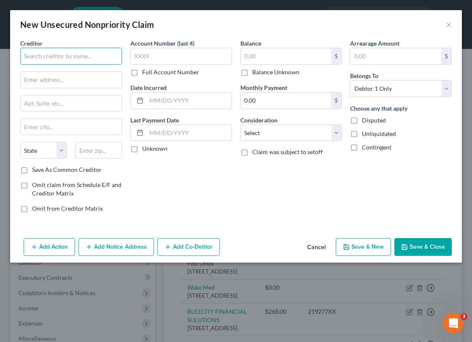
click at [95, 57] on input "text" at bounding box center [71, 56] width 102 height 17
type input "RESURGENT/LVNV FUNDING"
click at [142, 74] on label "Full Account Number" at bounding box center [170, 72] width 57 height 8
click at [146, 73] on input "Full Account Number" at bounding box center [148, 70] width 5 height 5
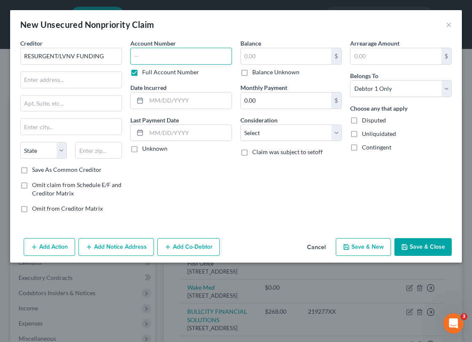
click at [143, 59] on input "text" at bounding box center [181, 56] width 102 height 17
paste input "444796XXXXXXXXXX"
type input "444796XXXXXXXXXX"
click at [166, 101] on input "text" at bounding box center [188, 100] width 85 height 16
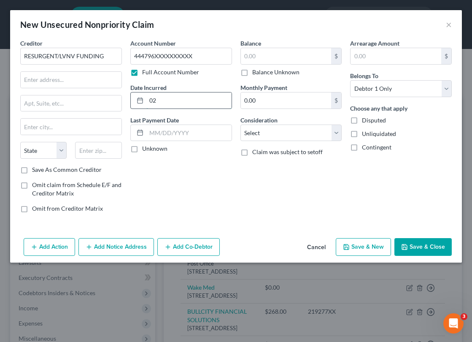
type input "0"
type input "AUG. 2025"
click at [195, 179] on div "Account Number 444796XXXXXXXXXX Full Account Number Date Incurred AUG. 2025 Las…" at bounding box center [181, 129] width 110 height 181
click at [196, 101] on input "AUG. 2025" at bounding box center [188, 100] width 85 height 16
click at [241, 216] on div "Balance $ Balance Unknown Balance Undetermined $ Balance Unknown Monthly Paymen…" at bounding box center [291, 129] width 110 height 181
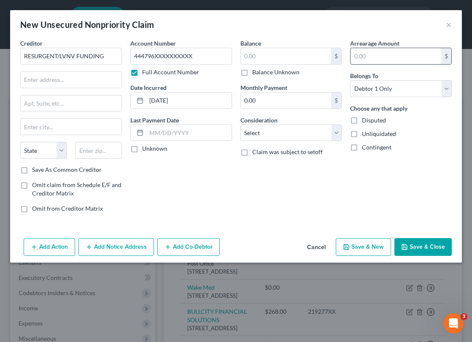
click at [373, 57] on input "text" at bounding box center [396, 56] width 91 height 16
click at [297, 54] on input "text" at bounding box center [286, 56] width 91 height 16
click at [267, 230] on div "Creditor * RESURGENT/LVNV FUNDING State AL AK AR AZ CA CO CT DE DC FL GA GU HI …" at bounding box center [236, 137] width 452 height 196
click at [263, 58] on input "821" at bounding box center [286, 56] width 91 height 16
type input "0"
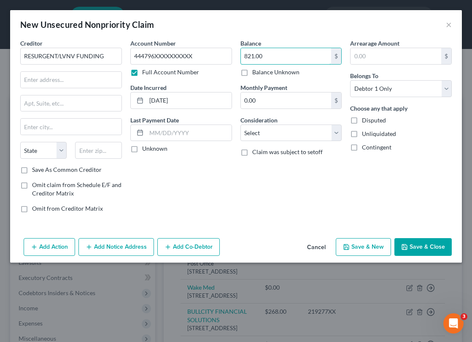
type input "821.00"
click at [155, 173] on div "Account Number 444796XXXXXXXXXX Full Account Number Date Incurred AUG. 2025 Las…" at bounding box center [181, 129] width 110 height 181
drag, startPoint x: 187, startPoint y: 102, endPoint x: 141, endPoint y: 102, distance: 45.6
click at [141, 102] on div "AUG. 2025" at bounding box center [181, 100] width 102 height 17
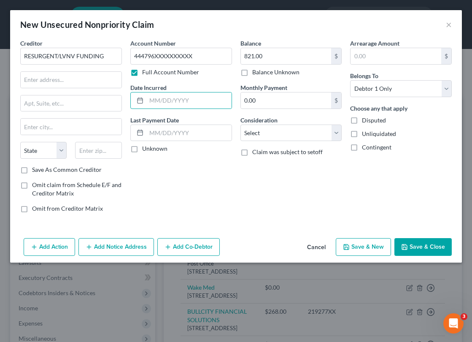
click at [214, 153] on div "Unknown" at bounding box center [181, 148] width 102 height 8
click at [97, 77] on input "text" at bounding box center [71, 80] width 101 height 16
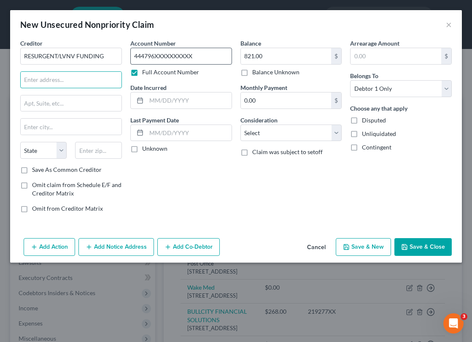
paste input "PO BOX 1269,"
type input "PO BOX 1269"
click at [48, 124] on input "text" at bounding box center [71, 127] width 101 height 16
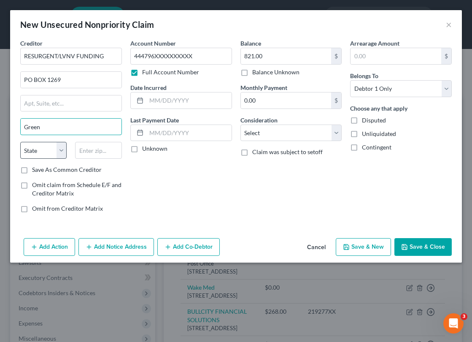
type input "Greenville"
click at [34, 152] on select "State AL AK AR AZ CA CO CT DE DC FL GA GU HI ID IL IN IA KS KY LA ME MD MA MI M…" at bounding box center [43, 150] width 46 height 17
click at [41, 147] on select "State AL AK AR AZ CA CO CT DE DC FL GA GU HI ID IL IN IA KS KY LA ME MD MA MI M…" at bounding box center [43, 150] width 46 height 17
select select "42"
click at [20, 142] on select "State AL AK AR AZ CA CO CT DE DC FL GA GU HI ID IL IN IA KS KY LA ME MD MA MI M…" at bounding box center [43, 150] width 46 height 17
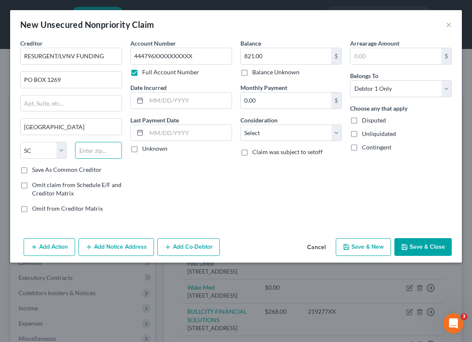
click at [86, 154] on input "text" at bounding box center [98, 150] width 46 height 17
type input "29602"
click at [219, 178] on div "Account Number 444796XXXXXXXXXX Full Account Number Date Incurred Last Payment …" at bounding box center [181, 129] width 110 height 181
click at [417, 244] on button "Save & Close" at bounding box center [423, 247] width 57 height 18
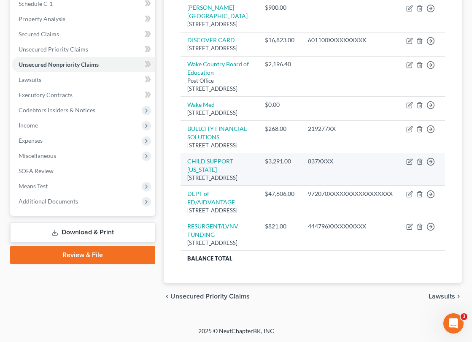
scroll to position [230, 0]
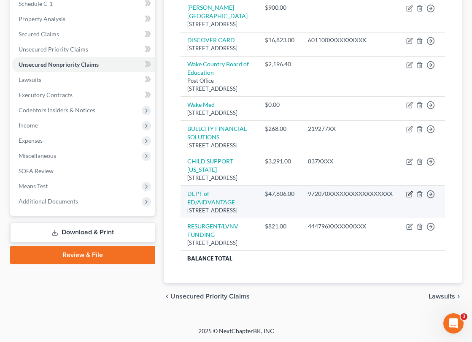
click at [410, 191] on icon "button" at bounding box center [409, 194] width 7 height 7
select select "45"
select select "0"
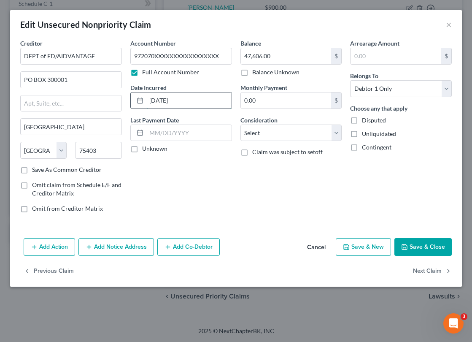
drag, startPoint x: 162, startPoint y: 101, endPoint x: 141, endPoint y: 100, distance: 20.7
click at [141, 100] on div "03/11/2015" at bounding box center [181, 100] width 102 height 17
click at [422, 243] on button "Save & Close" at bounding box center [423, 247] width 57 height 18
type input "0"
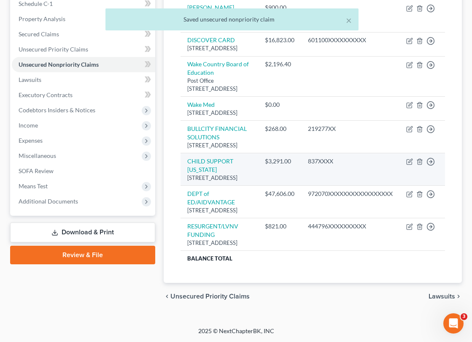
scroll to position [225, 0]
click at [409, 159] on icon "button" at bounding box center [410, 161] width 4 height 4
select select "28"
select select "0"
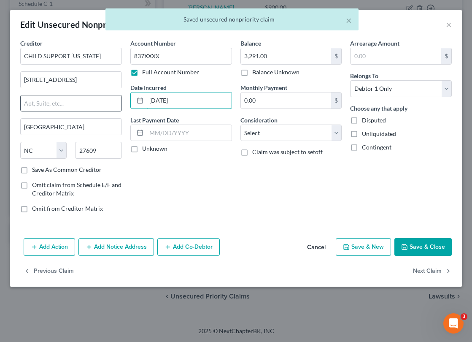
drag, startPoint x: 201, startPoint y: 99, endPoint x: 117, endPoint y: 99, distance: 84.0
click at [117, 99] on div "Creditor * CHILD SUPPORT NORTH CAROLINA 100 E SIX FORKS RD Raleigh State AL AK …" at bounding box center [236, 129] width 440 height 181
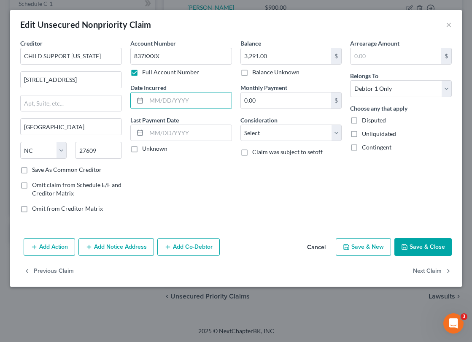
click at [419, 241] on button "Save & Close" at bounding box center [423, 247] width 57 height 18
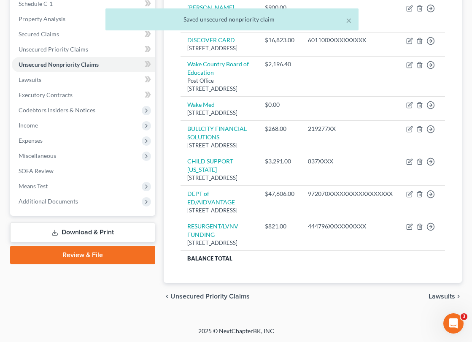
scroll to position [178, 0]
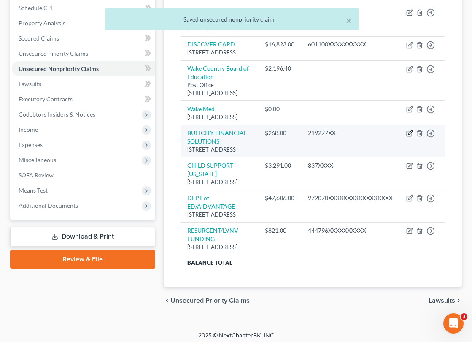
click at [409, 135] on icon "button" at bounding box center [410, 133] width 4 height 4
select select "28"
select select "0"
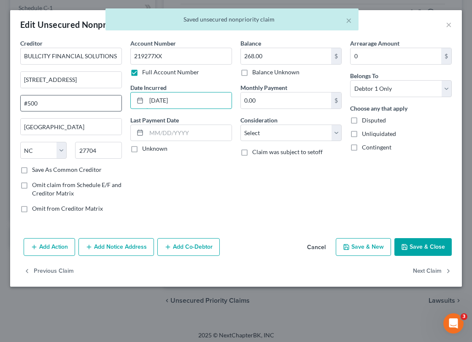
drag, startPoint x: 196, startPoint y: 100, endPoint x: 117, endPoint y: 100, distance: 78.9
click at [117, 100] on div "Creditor * BULLCITY FINANCIAL SOLUTIONS 2609 N Duke Street #500 Durham State AL…" at bounding box center [236, 129] width 440 height 181
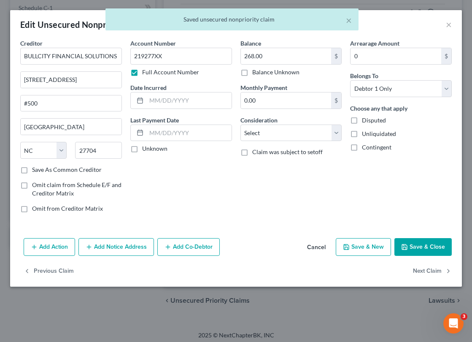
click at [408, 245] on button "Save & Close" at bounding box center [423, 247] width 57 height 18
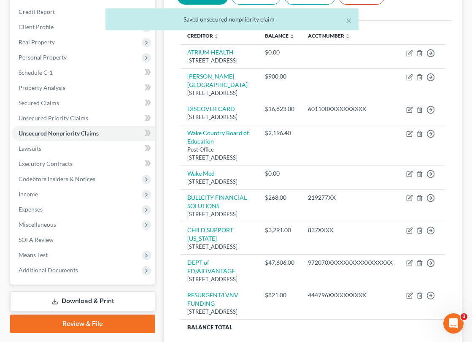
scroll to position [94, 0]
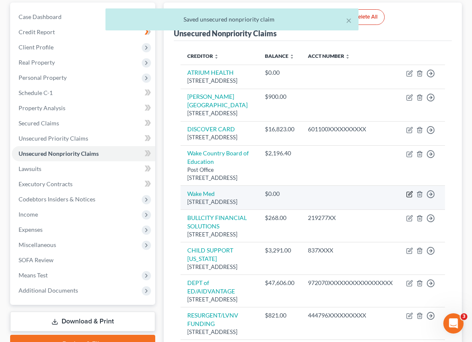
click at [410, 197] on icon "button" at bounding box center [409, 194] width 7 height 7
select select "28"
select select "0"
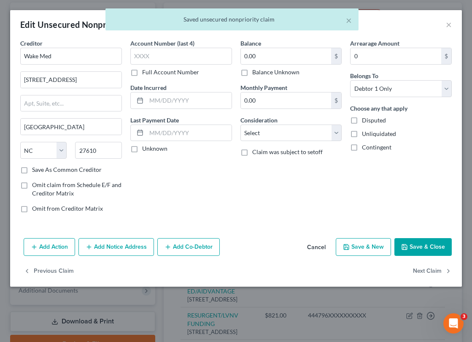
click at [410, 246] on button "Save & Close" at bounding box center [423, 247] width 57 height 18
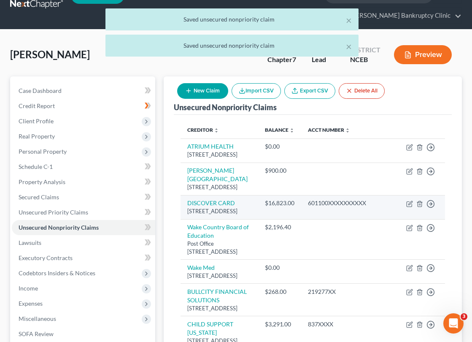
scroll to position [6, 0]
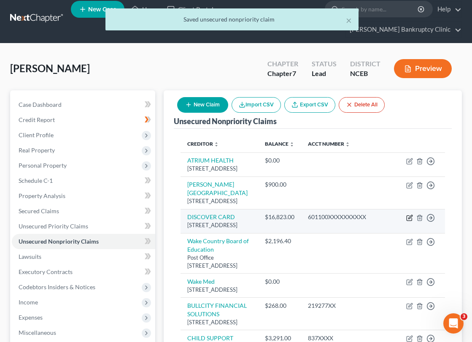
click at [408, 216] on icon "button" at bounding box center [409, 217] width 7 height 7
select select "46"
select select "0"
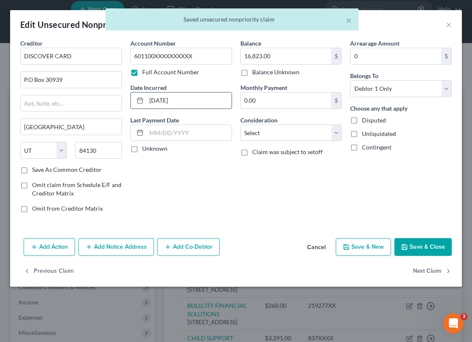
drag, startPoint x: 212, startPoint y: 99, endPoint x: 141, endPoint y: 98, distance: 71.3
click at [141, 98] on div "02/16/2020" at bounding box center [181, 100] width 102 height 17
click at [427, 244] on button "Save & Close" at bounding box center [423, 247] width 57 height 18
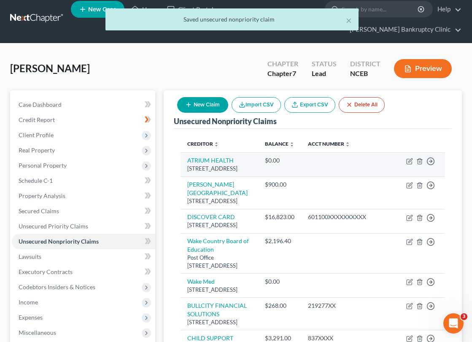
scroll to position [0, 0]
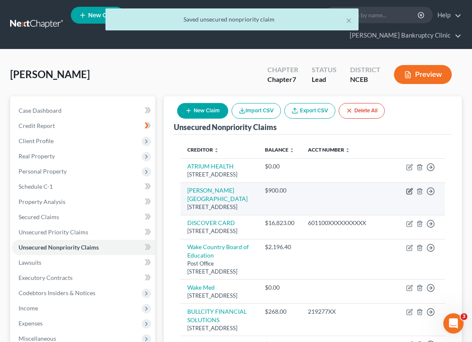
click at [410, 188] on icon "button" at bounding box center [409, 191] width 7 height 7
select select "28"
select select "0"
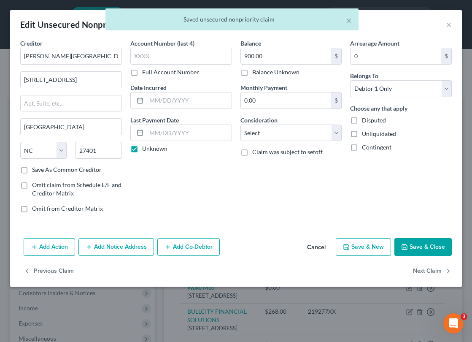
click at [419, 255] on button "Save & Close" at bounding box center [423, 247] width 57 height 18
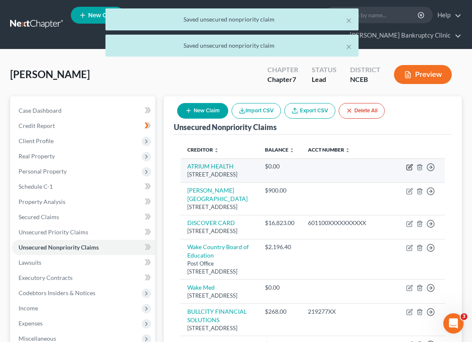
click at [408, 164] on icon "button" at bounding box center [409, 167] width 7 height 7
select select "28"
select select "0"
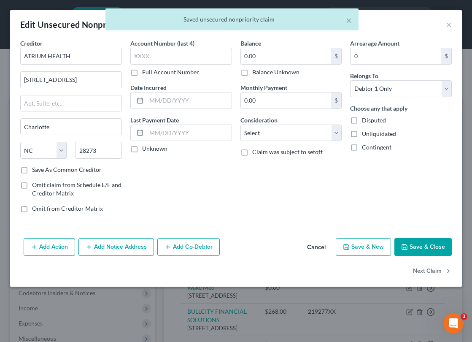
click at [413, 249] on button "Save & Close" at bounding box center [423, 247] width 57 height 18
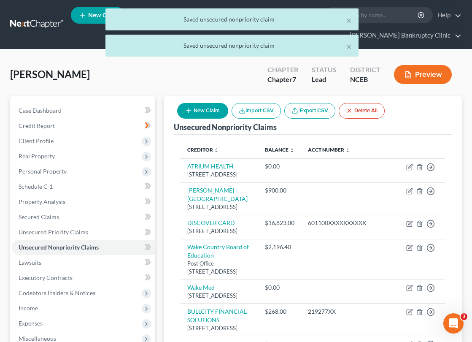
scroll to position [230, 0]
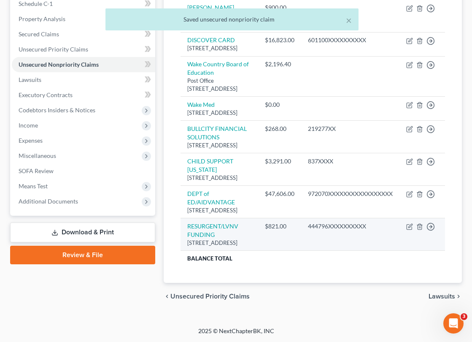
click at [409, 223] on td "Move to D Move to E Move to G Move to Notice Only" at bounding box center [423, 234] width 46 height 32
click at [409, 223] on icon "button" at bounding box center [409, 226] width 7 height 7
select select "42"
select select "0"
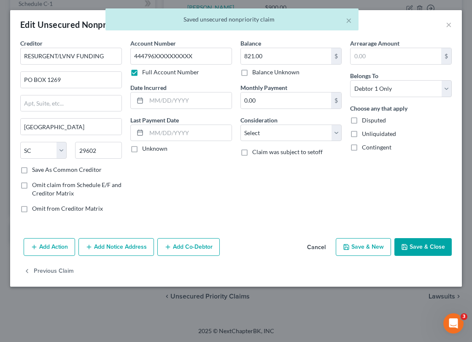
click at [424, 238] on button "Save & Close" at bounding box center [423, 247] width 57 height 18
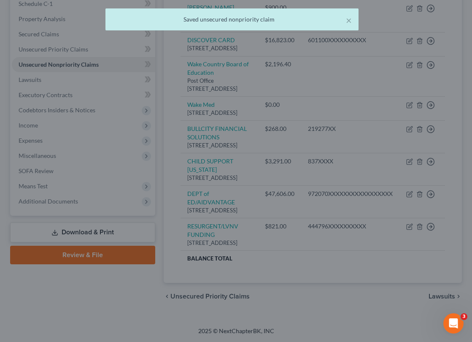
type input "0"
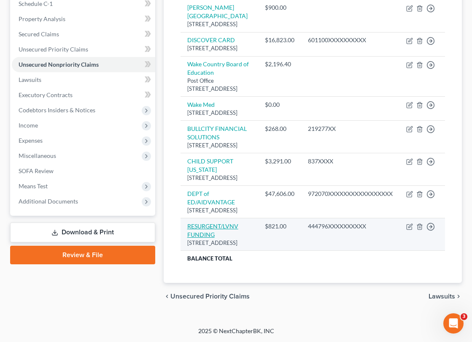
click at [222, 222] on link "RESURGENT/LVNV FUNDING" at bounding box center [212, 230] width 51 height 16
select select "42"
select select "0"
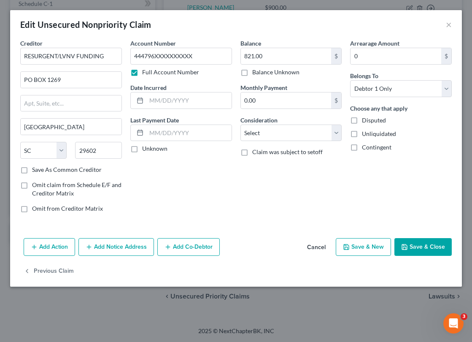
click at [416, 247] on button "Save & Close" at bounding box center [423, 247] width 57 height 18
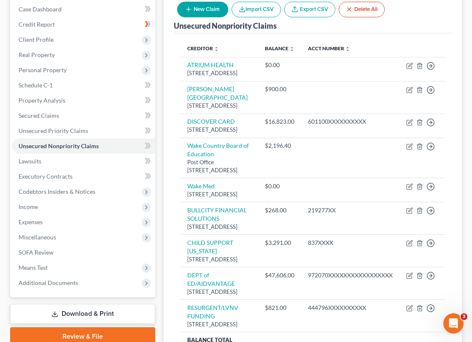
scroll to position [0, 0]
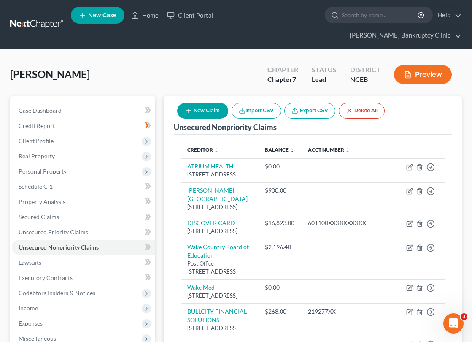
click at [189, 111] on line "button" at bounding box center [188, 111] width 4 height 0
select select "0"
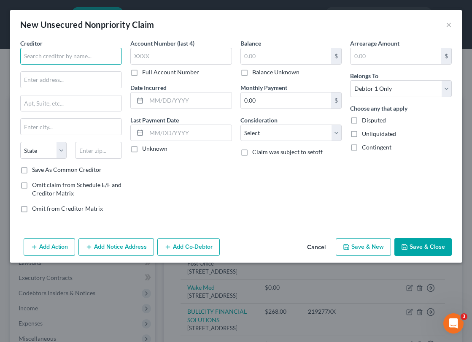
click at [76, 60] on input "text" at bounding box center [71, 56] width 102 height 17
type input "RESURGENT/LVNV FUNDING"
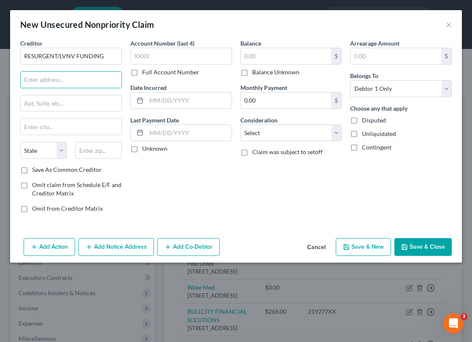
click at [142, 73] on label "Full Account Number" at bounding box center [170, 72] width 57 height 8
click at [146, 73] on input "Full Account Number" at bounding box center [148, 70] width 5 height 5
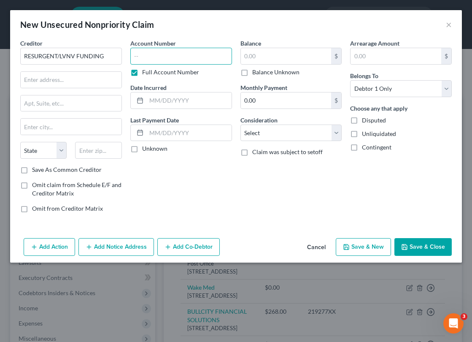
click at [138, 59] on input "text" at bounding box center [181, 56] width 102 height 17
paste input "544303XXXXXXXXXX"
type input "544303XXXXXXXXXX"
click at [283, 60] on input "text" at bounding box center [286, 56] width 91 height 16
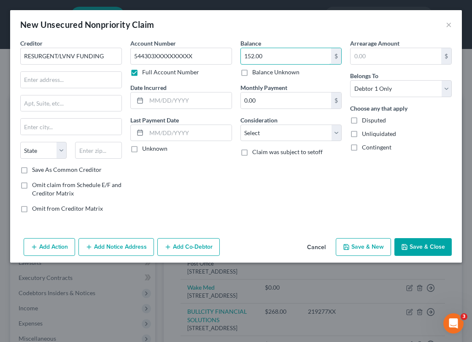
type input "152.00"
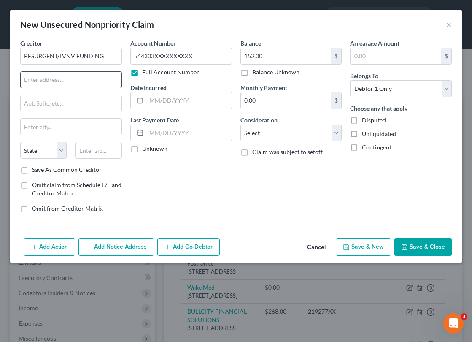
click at [63, 77] on input "text" at bounding box center [71, 80] width 101 height 16
type input "PO BOX 1269"
click at [41, 151] on select "State AL AK AR AZ CA CO CT DE DC FL GA GU HI ID IL IN IA KS KY LA ME MD MA MI M…" at bounding box center [43, 150] width 46 height 17
click at [47, 129] on input "text" at bounding box center [71, 127] width 101 height 16
type input "Greenville"
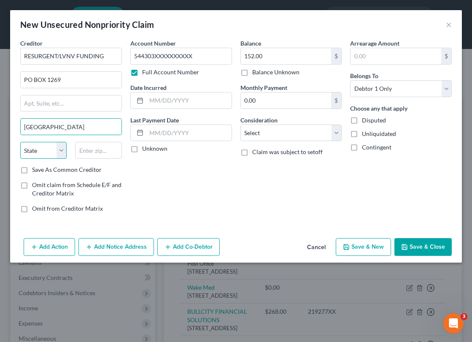
click at [60, 152] on select "State AL AK AR AZ CA CO CT DE DC FL GA GU HI ID IL IN IA KS KY LA ME MD MA MI M…" at bounding box center [43, 150] width 46 height 17
select select "42"
click at [20, 142] on select "State AL AK AR AZ CA CO CT DE DC FL GA GU HI ID IL IN IA KS KY LA ME MD MA MI M…" at bounding box center [43, 150] width 46 height 17
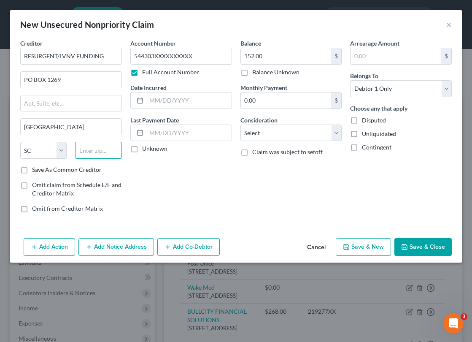
click at [97, 152] on input "text" at bounding box center [98, 150] width 46 height 17
type input "29602"
click at [410, 248] on button "Save & Close" at bounding box center [423, 247] width 57 height 18
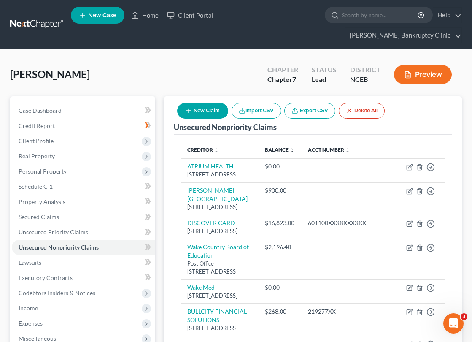
click at [189, 109] on line "button" at bounding box center [189, 111] width 0 height 4
select select "0"
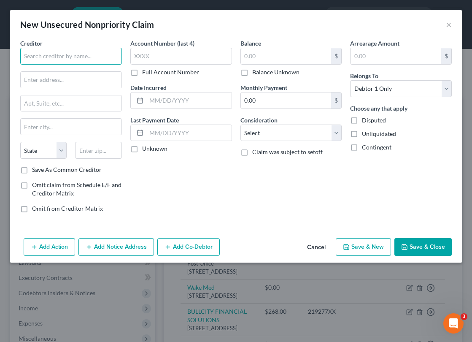
click at [76, 54] on input "text" at bounding box center [71, 56] width 102 height 17
type input "US BANK"
click at [142, 74] on label "Full Account Number" at bounding box center [170, 72] width 57 height 8
click at [146, 73] on input "Full Account Number" at bounding box center [148, 70] width 5 height 5
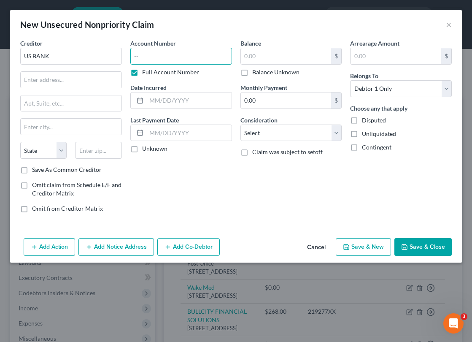
click at [143, 61] on input "text" at bounding box center [181, 56] width 102 height 17
paste input "403784XXXXXXXXXX"
type input "403784XXXXXXXXXX"
click at [257, 57] on input "text" at bounding box center [286, 56] width 91 height 16
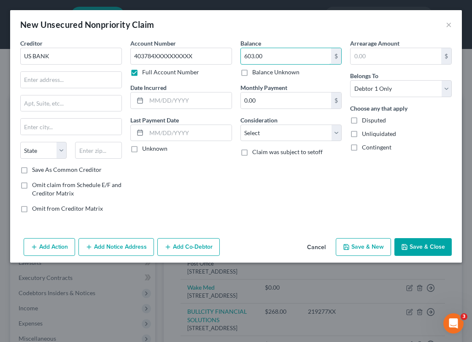
type input "603.00"
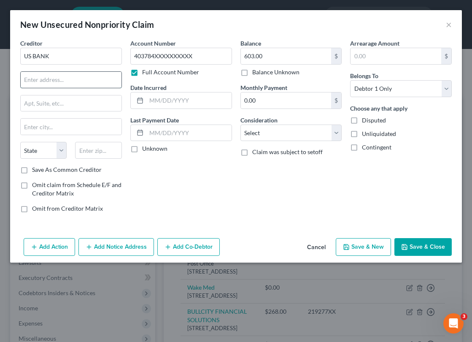
click at [56, 81] on input "text" at bounding box center [71, 80] width 101 height 16
paste input "PO BOX 108,"
type input "PO BOX 108"
click at [40, 128] on input "text" at bounding box center [71, 127] width 101 height 16
paste input "SAINT LOUIS"
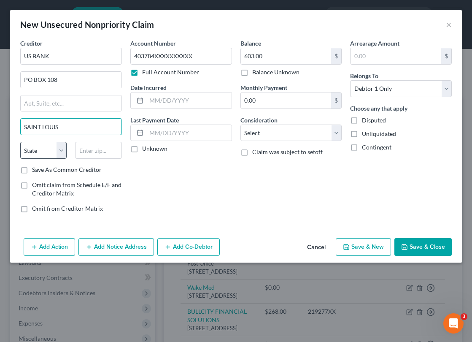
type input "SAINT LOUIS"
click at [63, 148] on select "State AL AK AR AZ CA CO CT DE DC FL GA GU HI ID IL IN IA KS KY LA ME MD MA MI M…" at bounding box center [43, 150] width 46 height 17
select select "26"
click at [20, 142] on select "State AL AK AR AZ CA CO CT DE DC FL GA GU HI ID IL IN IA KS KY LA ME MD MA MI M…" at bounding box center [43, 150] width 46 height 17
click at [103, 153] on input "text" at bounding box center [98, 150] width 46 height 17
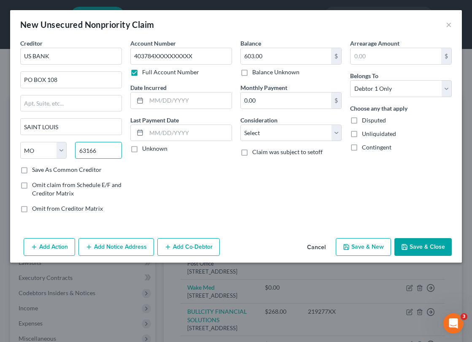
type input "63166"
type input "Saint Louis"
click at [427, 249] on button "Save & Close" at bounding box center [423, 247] width 57 height 18
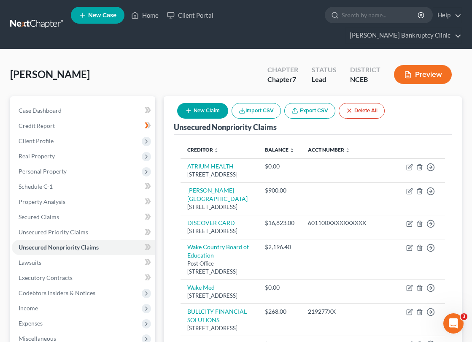
click at [188, 107] on icon "button" at bounding box center [188, 110] width 7 height 7
select select "0"
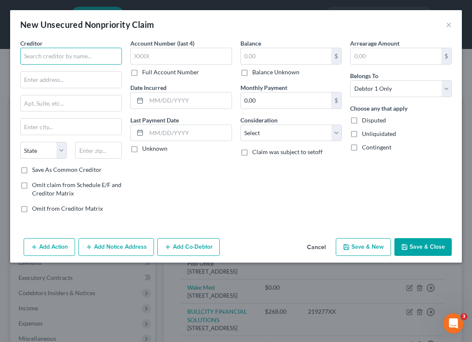
click at [82, 60] on input "text" at bounding box center [71, 56] width 102 height 17
click at [319, 244] on button "Cancel" at bounding box center [316, 247] width 32 height 17
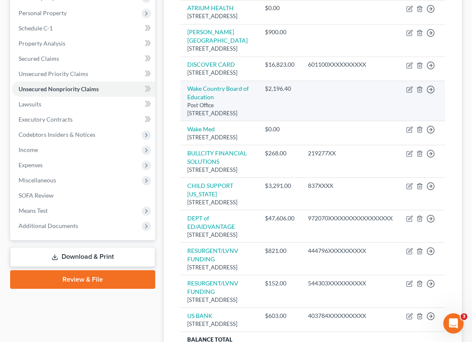
scroll to position [302, 0]
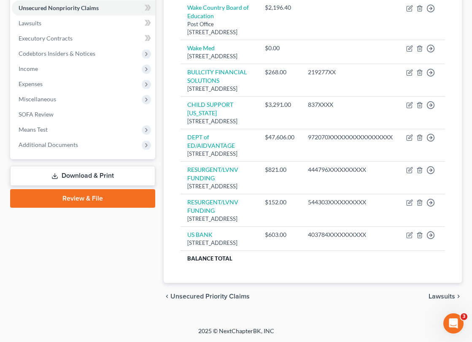
click at [472, 211] on html "Home New Case Client Portal Stubbs Bankruptcy Clinic bmmcintosh0615@email.campb…" at bounding box center [236, 51] width 472 height 581
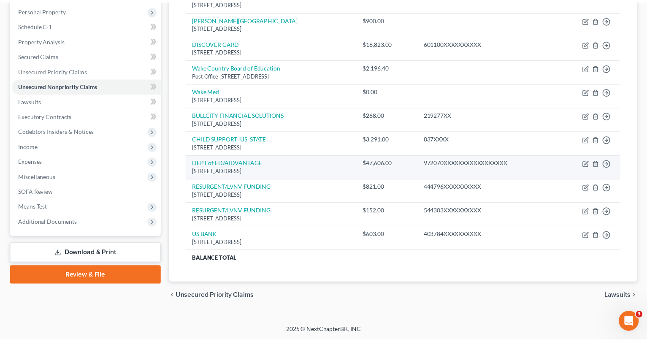
scroll to position [0, 0]
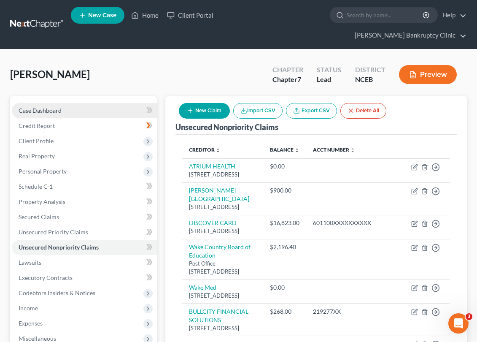
click at [126, 103] on link "Case Dashboard" at bounding box center [84, 110] width 145 height 15
